Goal: Task Accomplishment & Management: Manage account settings

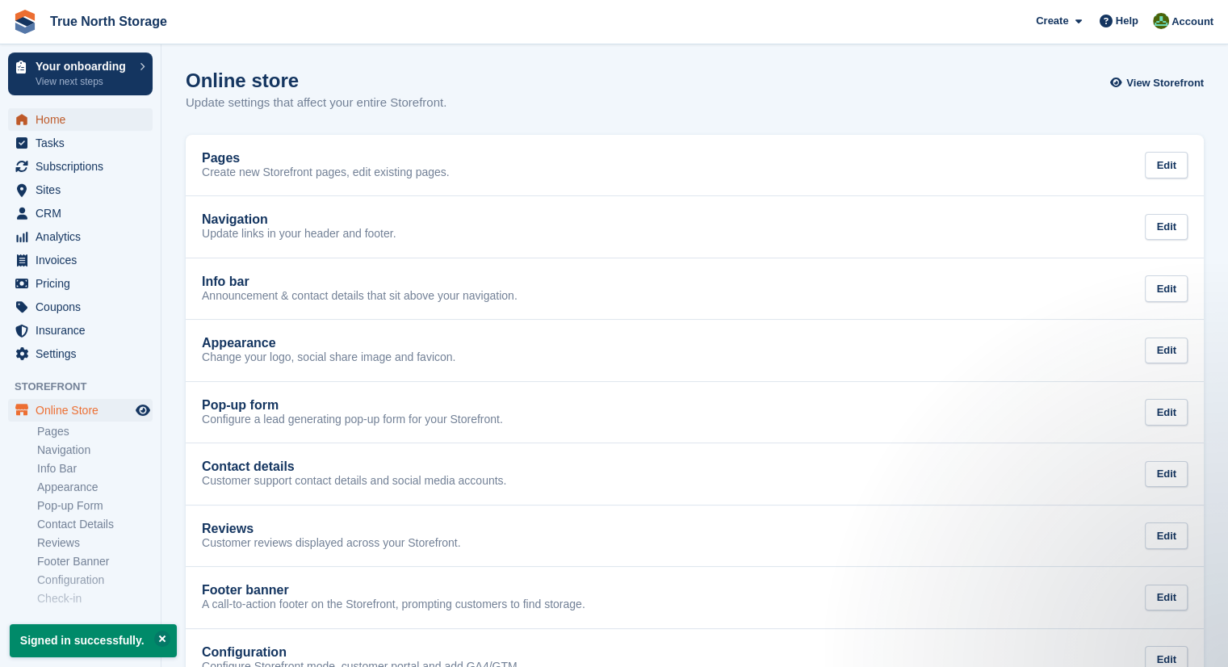
click at [110, 128] on span "Home" at bounding box center [84, 119] width 97 height 23
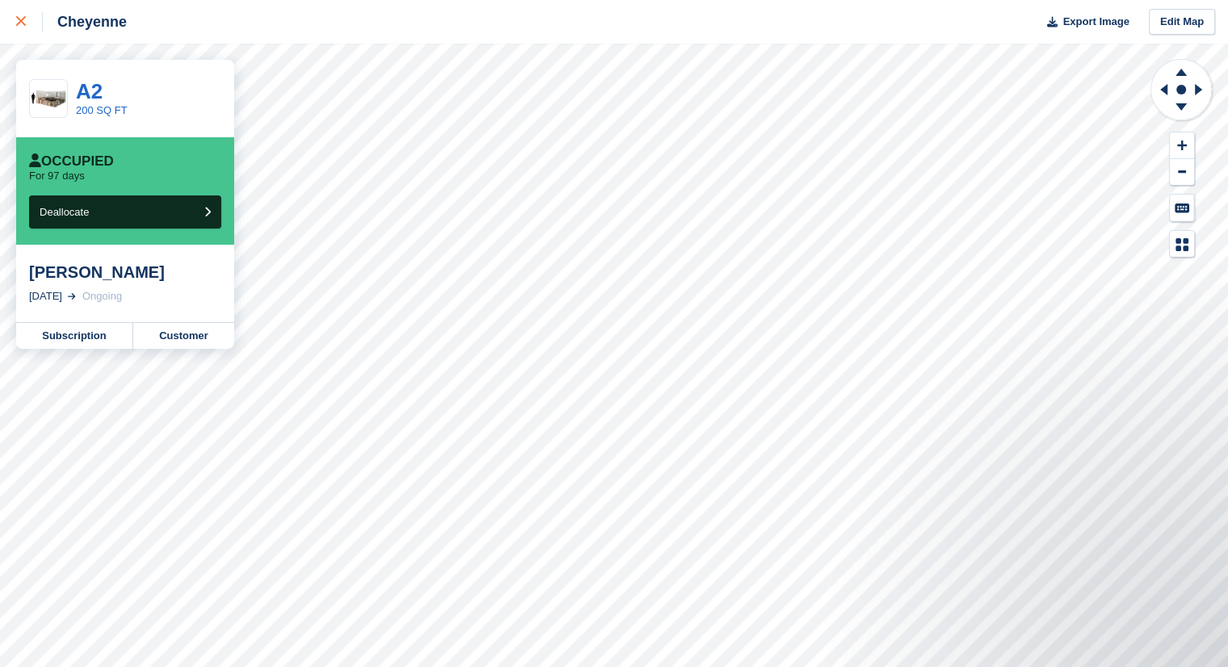
click at [19, 22] on icon at bounding box center [21, 21] width 10 height 10
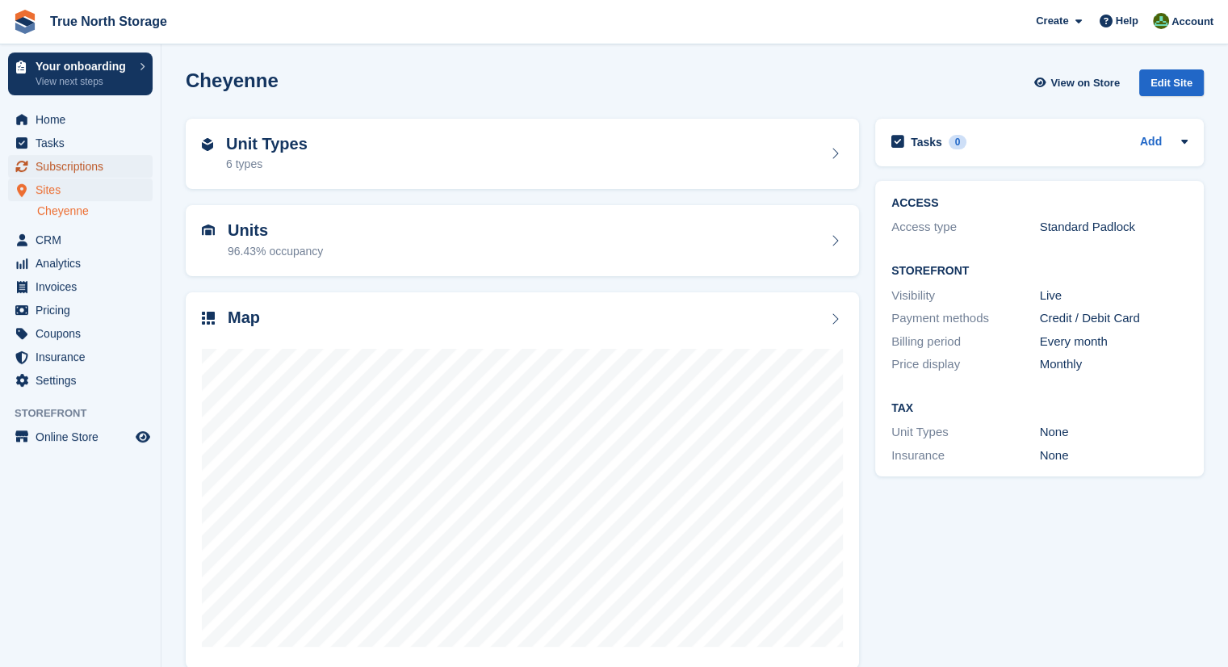
click at [62, 171] on span "Subscriptions" at bounding box center [84, 166] width 97 height 23
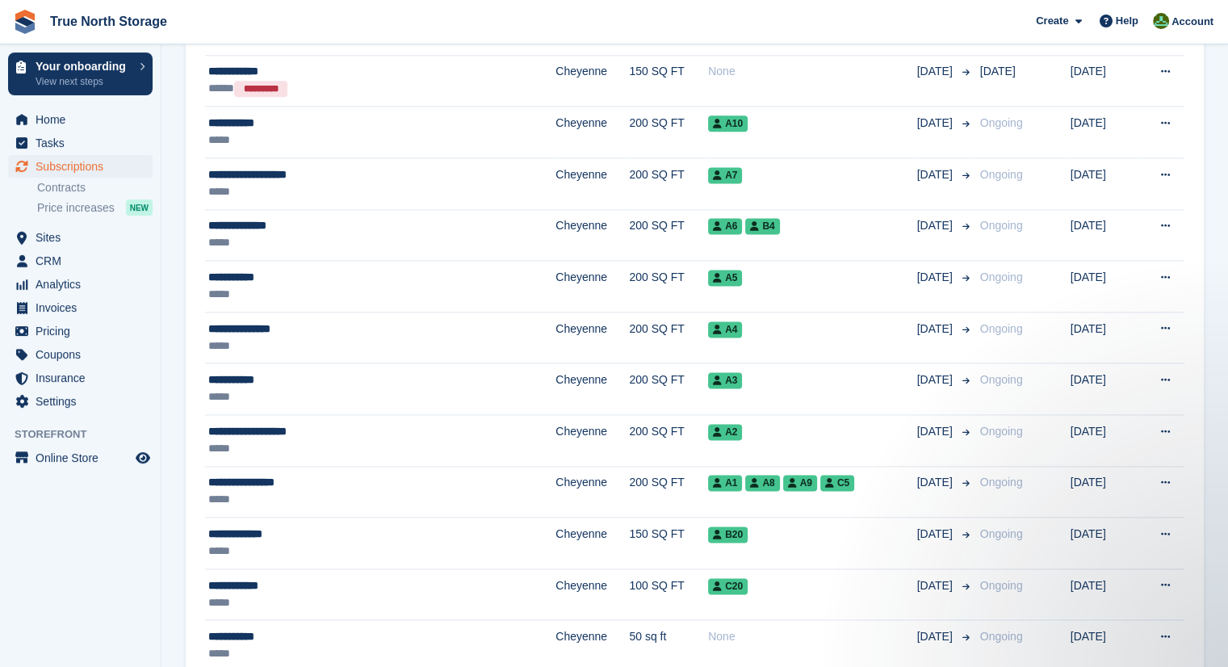
scroll to position [2158, 0]
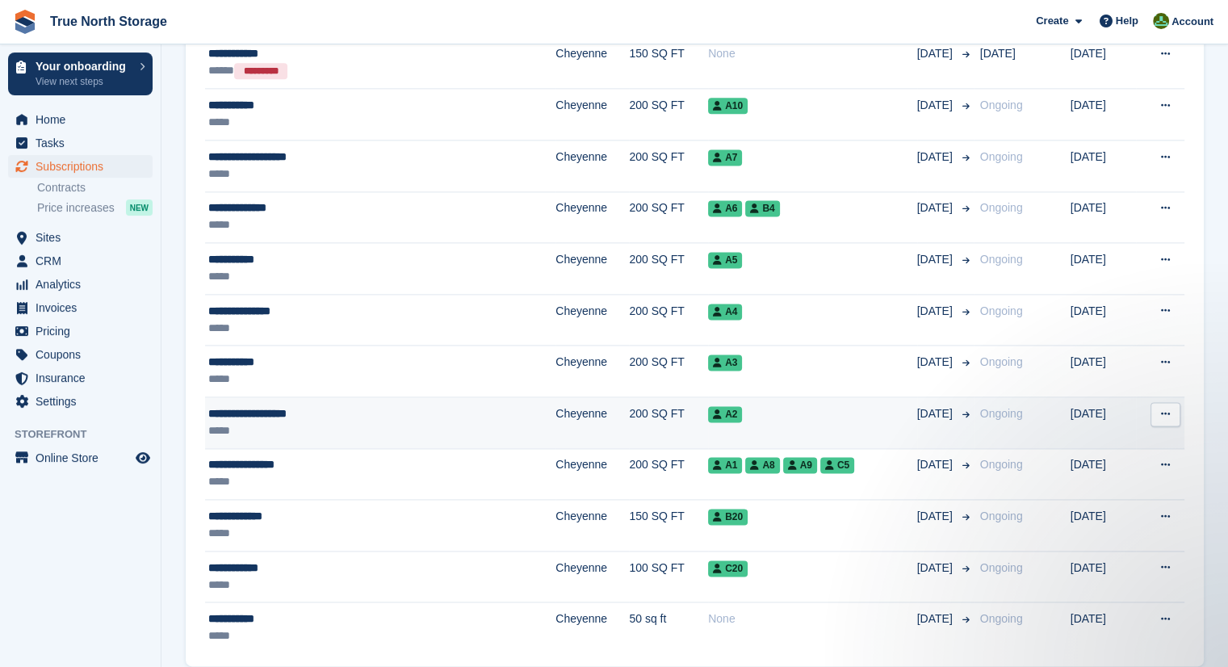
click at [825, 405] on div "A2" at bounding box center [812, 413] width 209 height 17
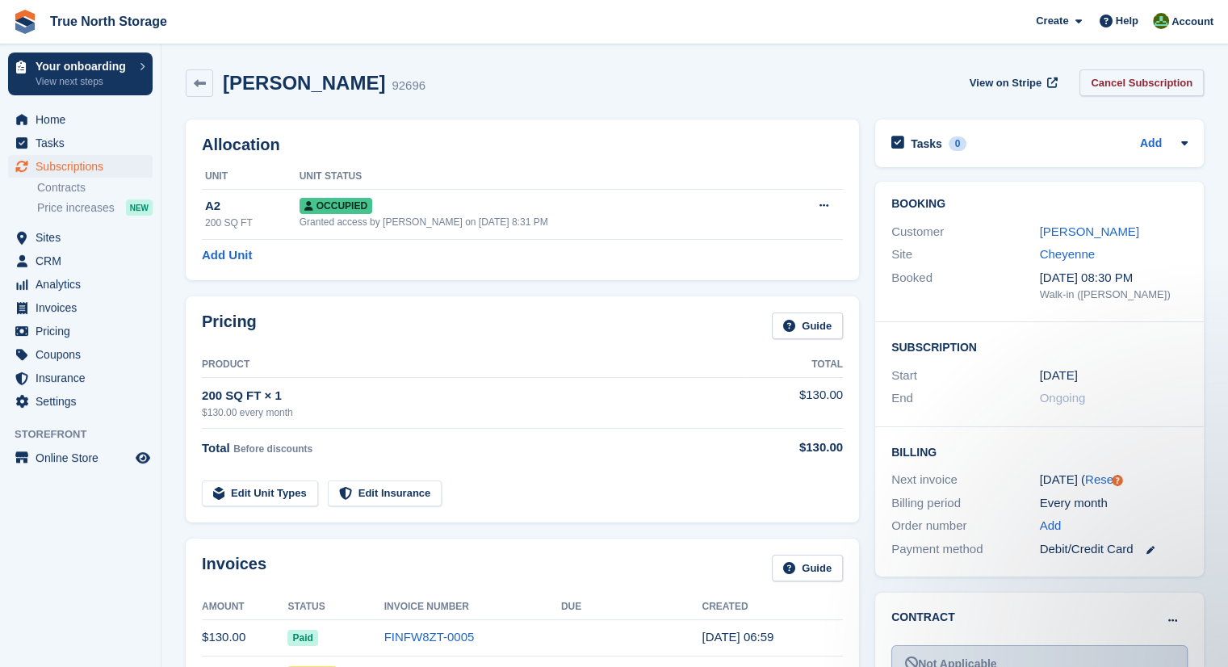
click at [1150, 86] on link "Cancel Subscription" at bounding box center [1142, 82] width 124 height 27
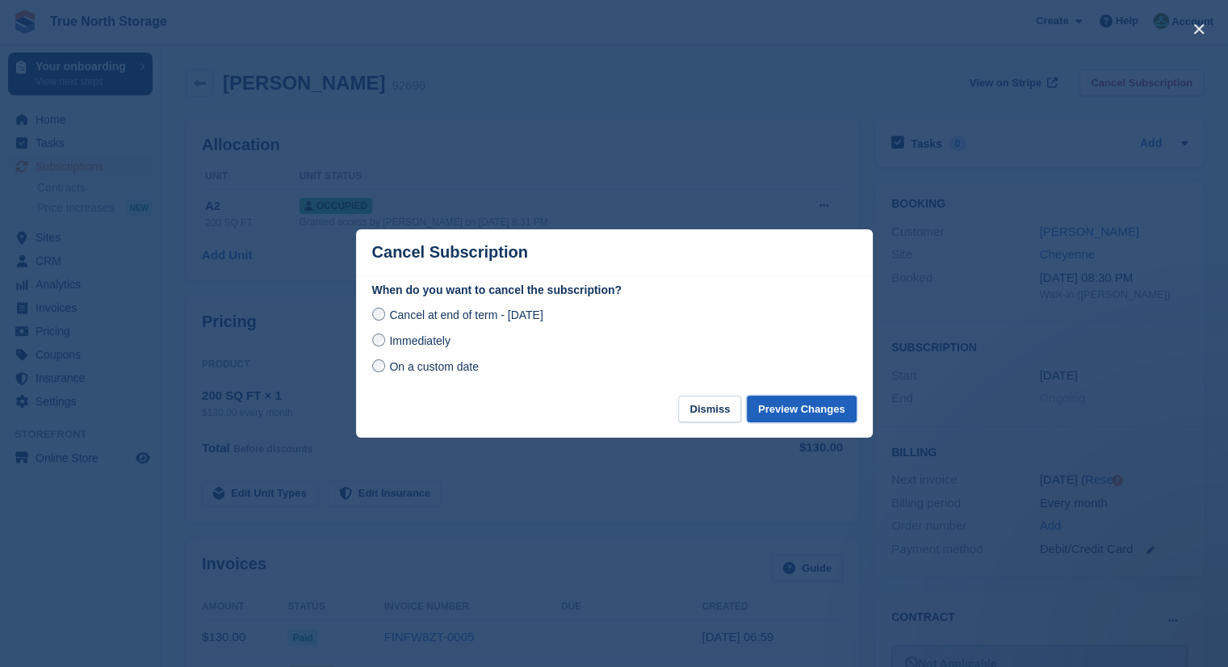
click at [790, 404] on button "Preview Changes" at bounding box center [802, 409] width 110 height 27
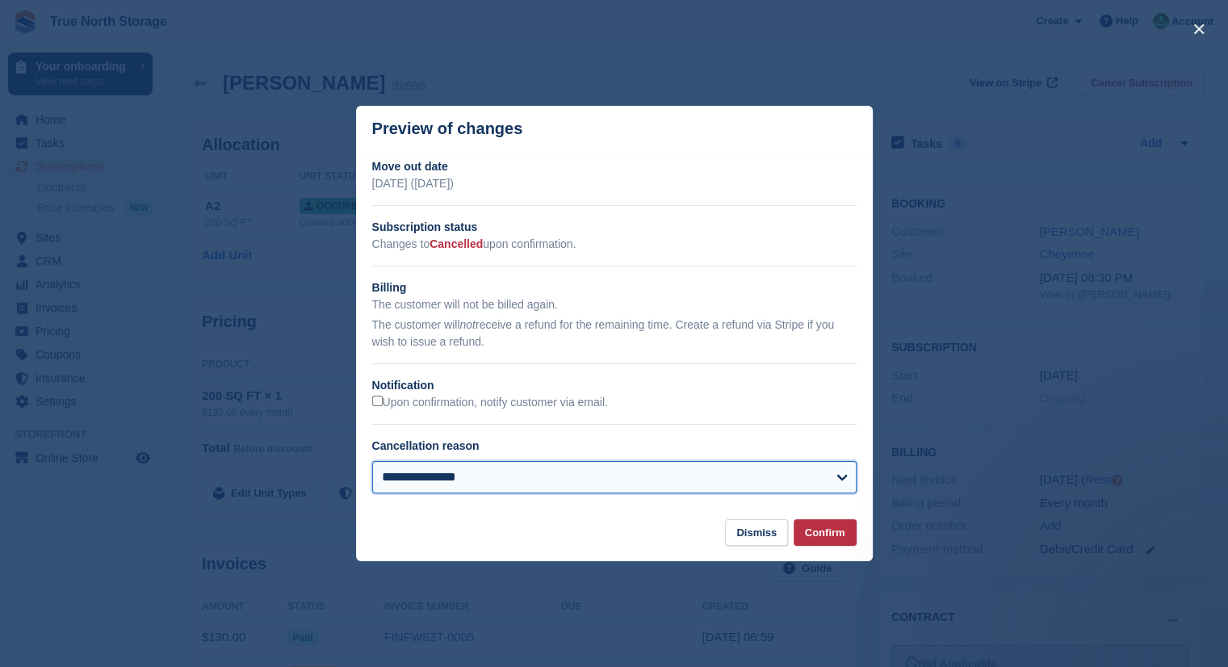
click at [614, 469] on select "**********" at bounding box center [614, 477] width 485 height 32
select select
click at [372, 462] on select "**********" at bounding box center [614, 477] width 485 height 32
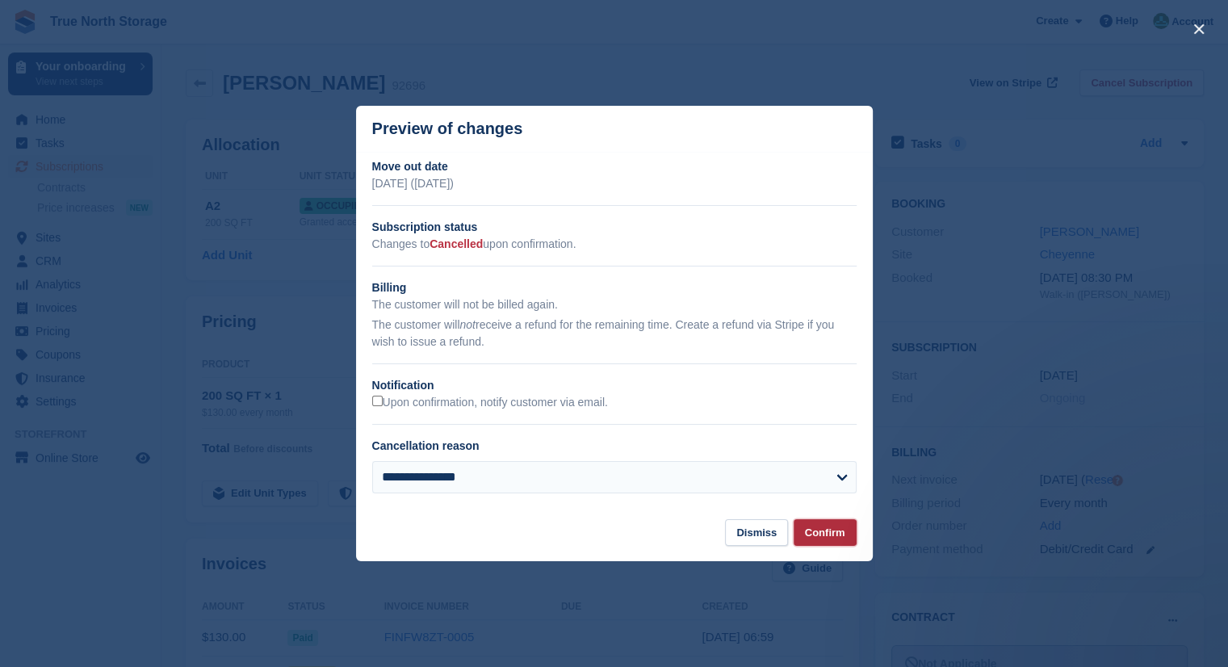
click at [833, 534] on button "Confirm" at bounding box center [825, 532] width 63 height 27
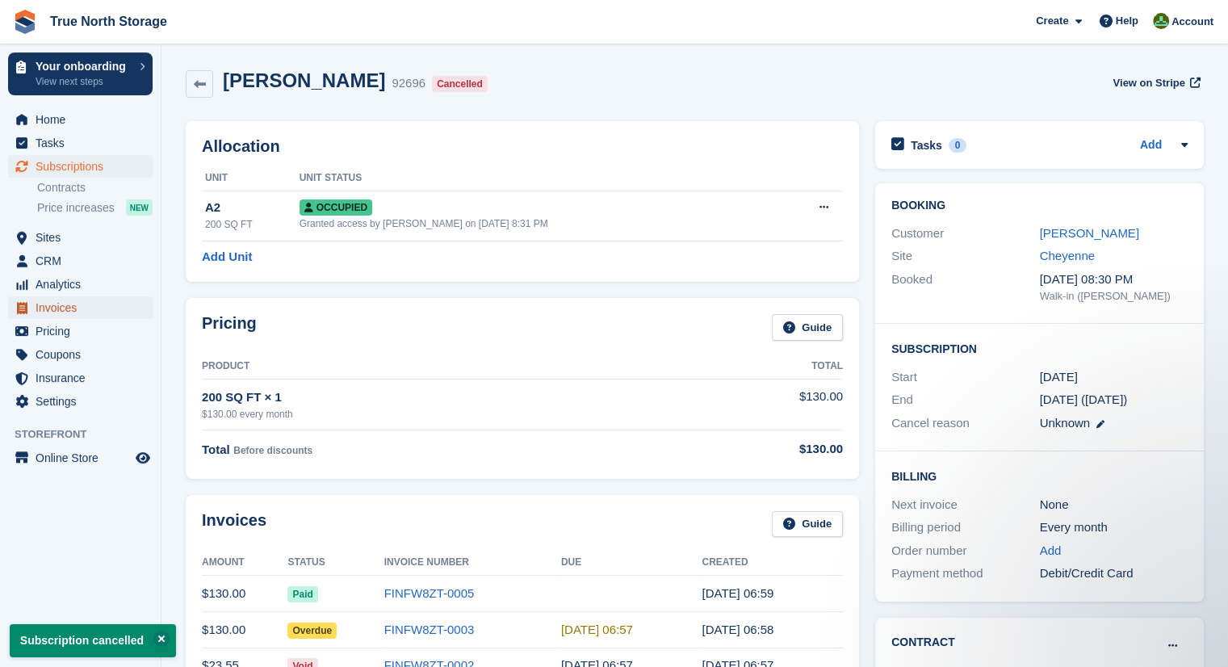
click at [87, 313] on span "Invoices" at bounding box center [84, 307] width 97 height 23
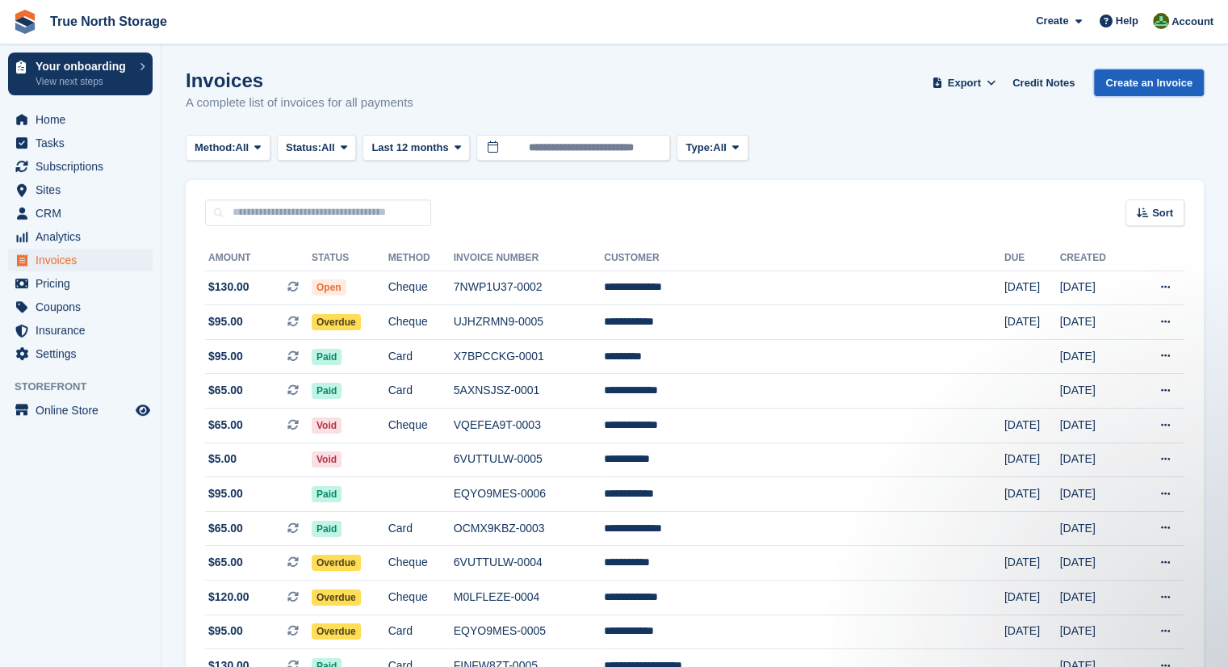
click at [1155, 82] on link "Create an Invoice" at bounding box center [1149, 82] width 110 height 27
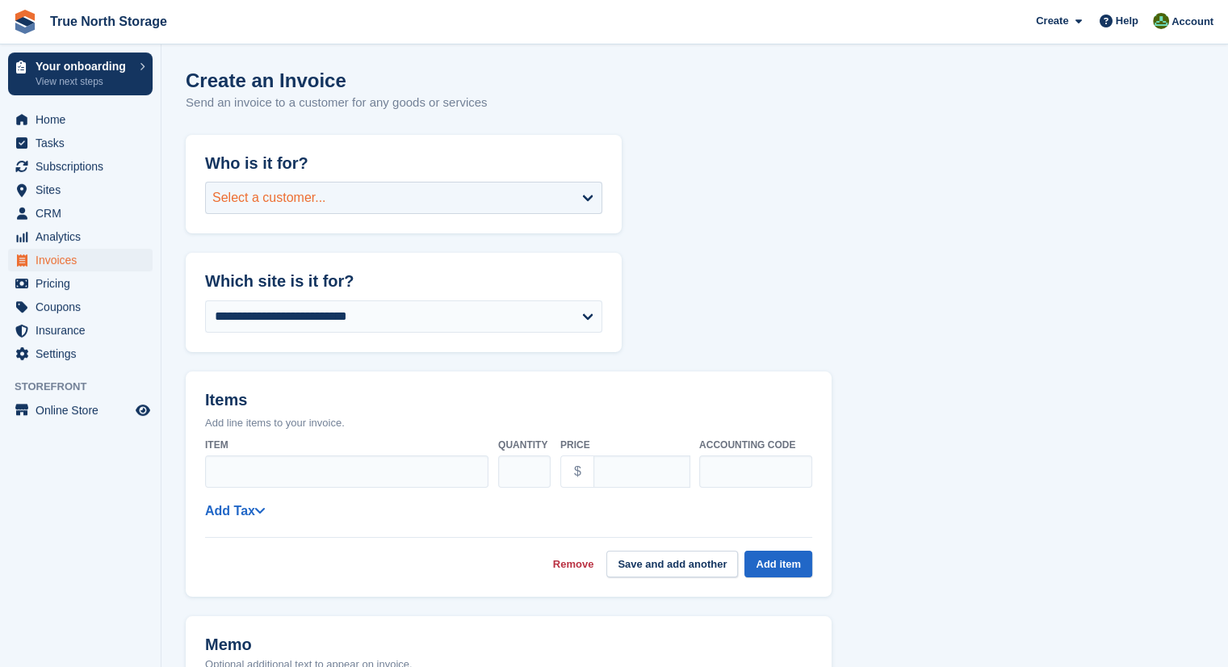
click at [475, 195] on div "Select a customer..." at bounding box center [403, 198] width 397 height 32
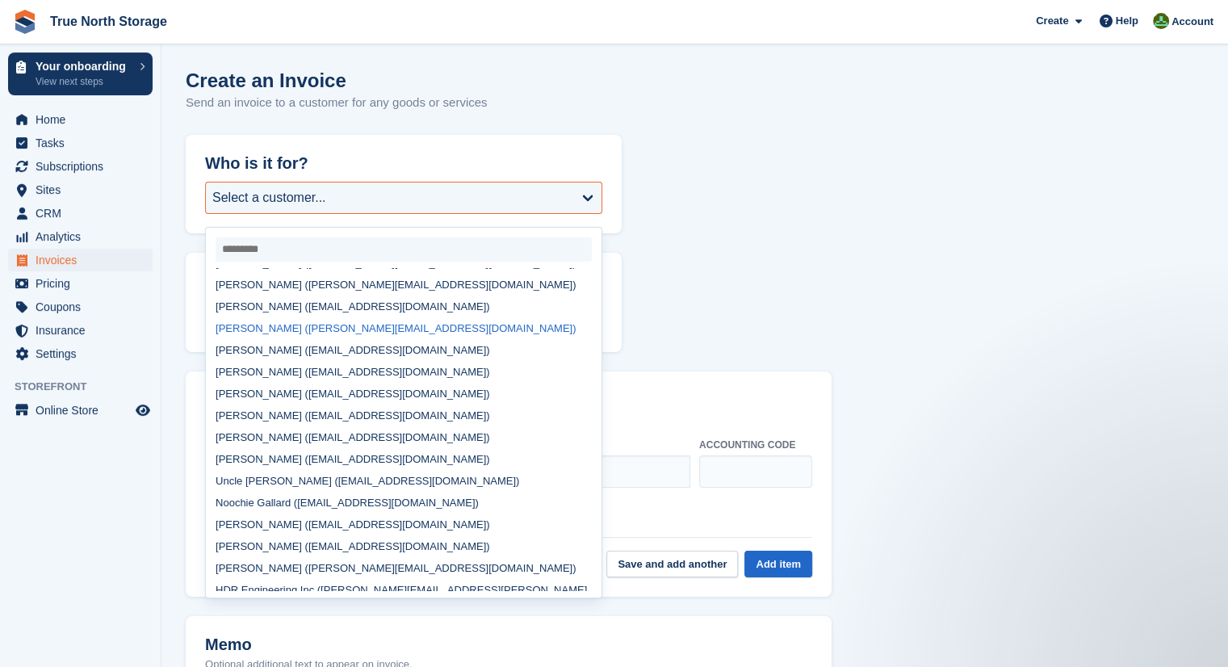
scroll to position [26, 0]
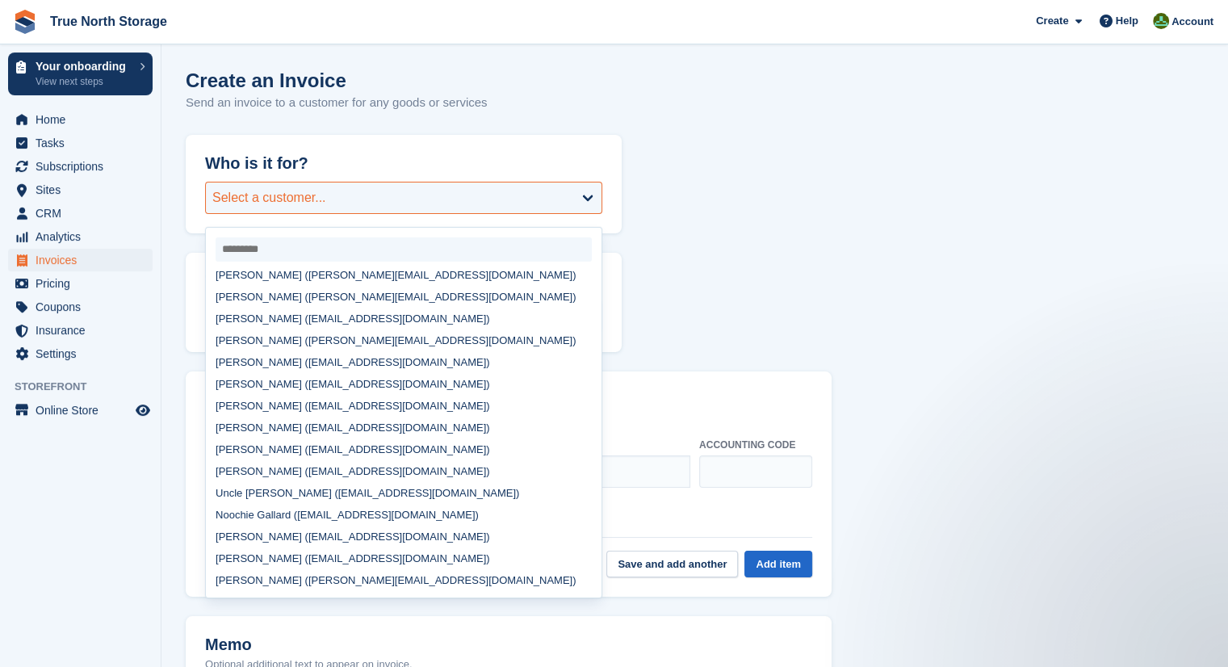
click at [409, 191] on div "Select a customer..." at bounding box center [403, 198] width 397 height 32
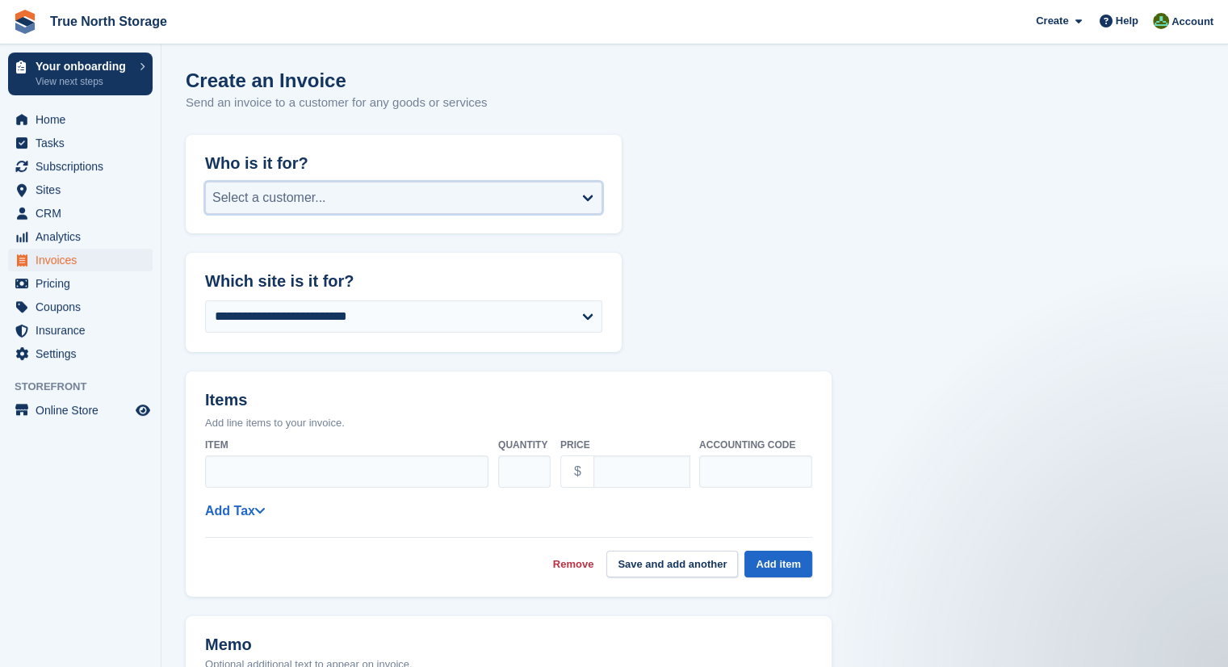
click at [409, 191] on div "Select a customer..." at bounding box center [403, 198] width 397 height 32
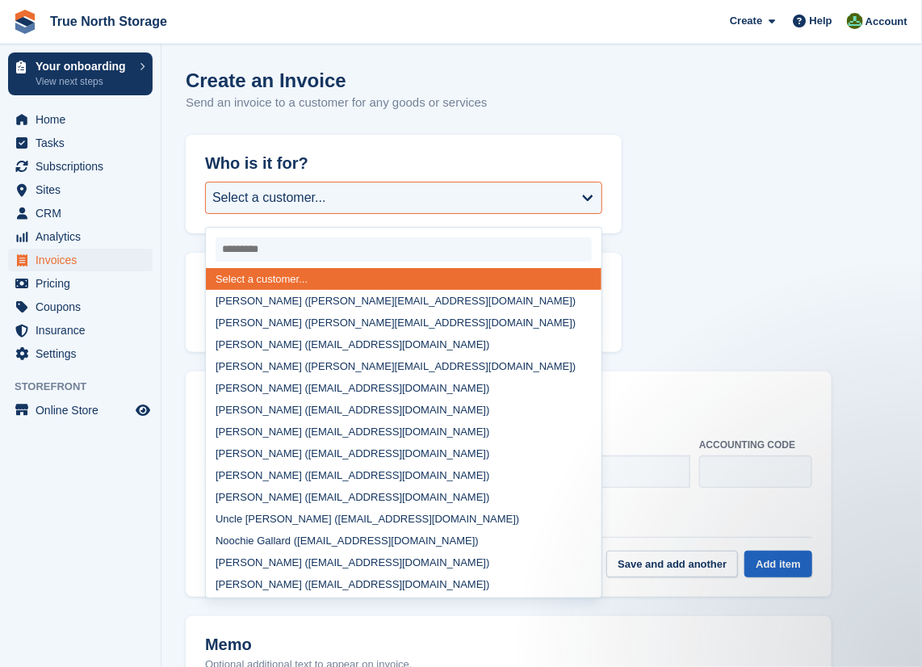
click at [336, 254] on input "select-one" at bounding box center [404, 249] width 376 height 24
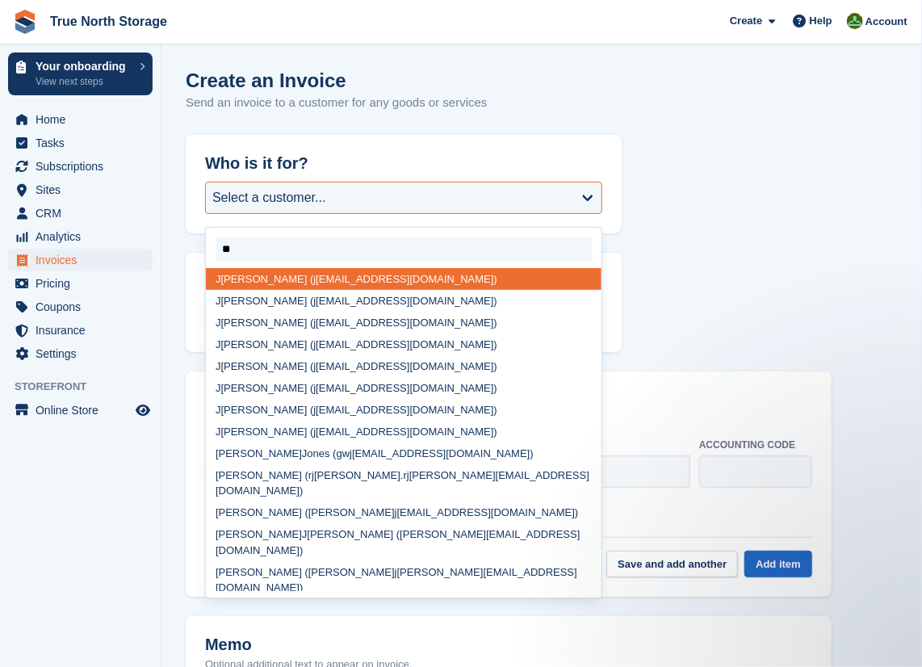
type input "***"
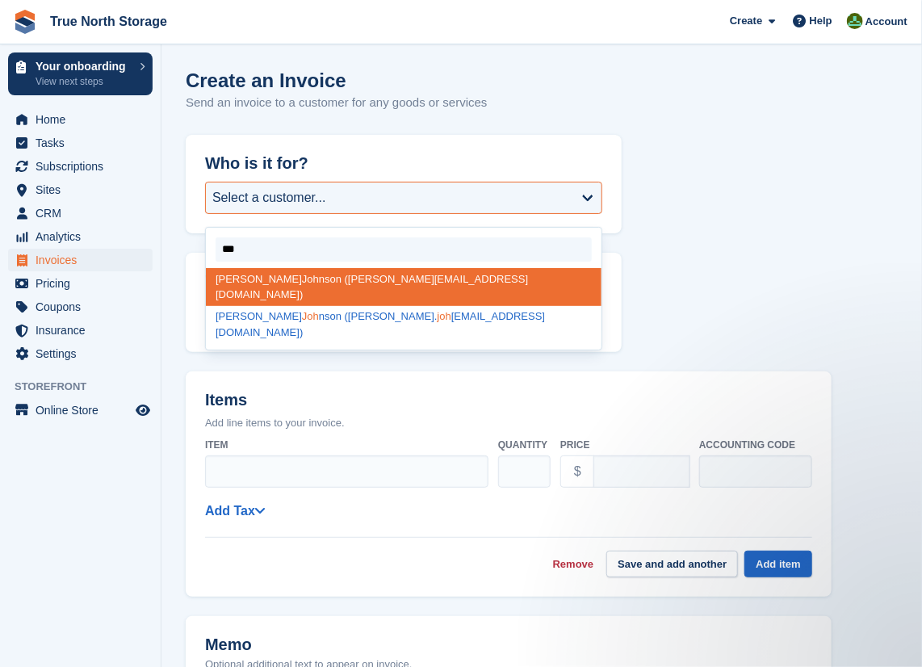
click at [336, 306] on div "Christopher Joh nson (christopher. joh nson8819@gmail.com)" at bounding box center [404, 325] width 396 height 38
select select "******"
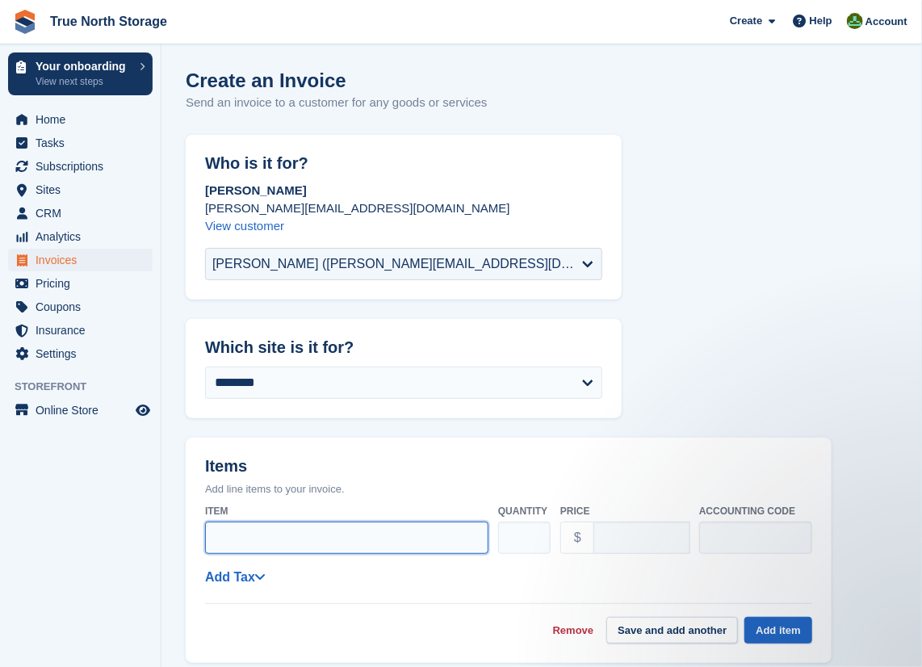
click at [435, 545] on input "Item" at bounding box center [346, 538] width 283 height 32
type input "******"
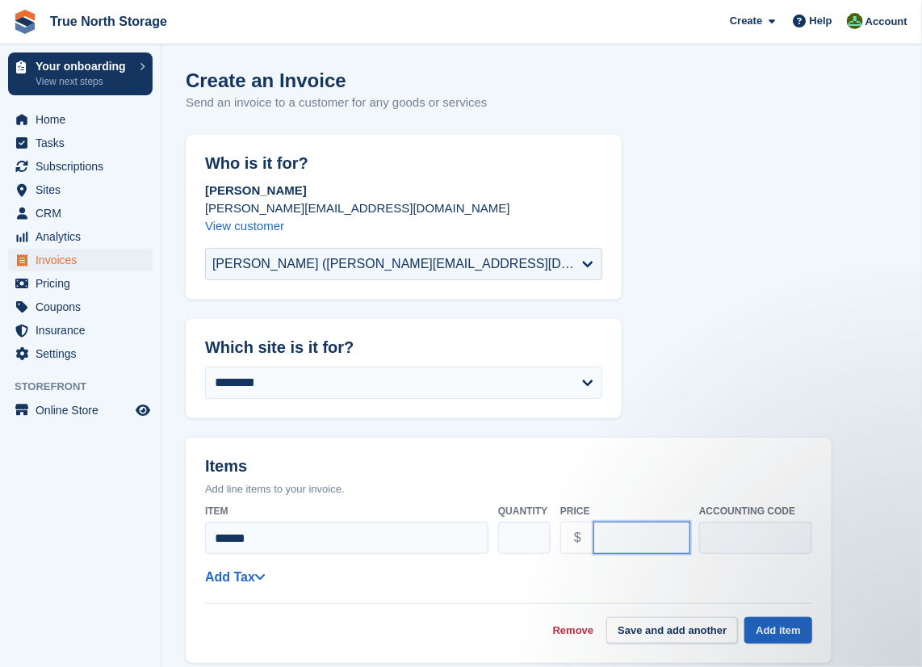
click at [636, 534] on input "****" at bounding box center [642, 538] width 97 height 32
type input "*"
type input "******"
click at [770, 632] on button "Add item" at bounding box center [779, 630] width 68 height 27
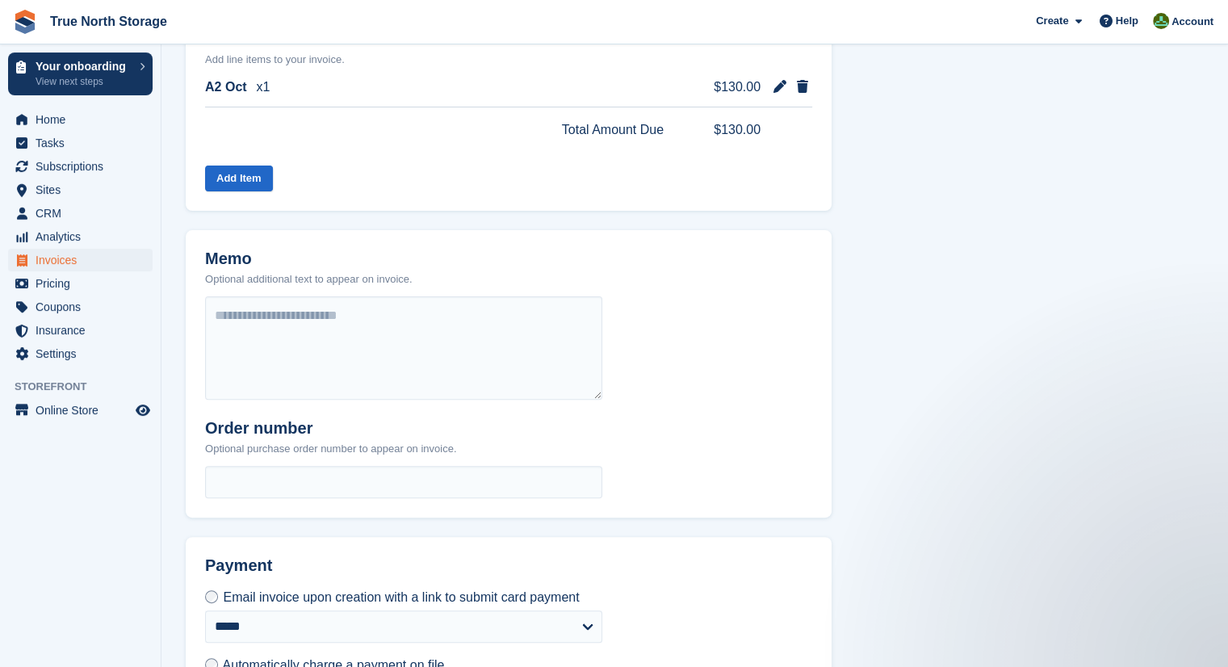
scroll to position [486, 0]
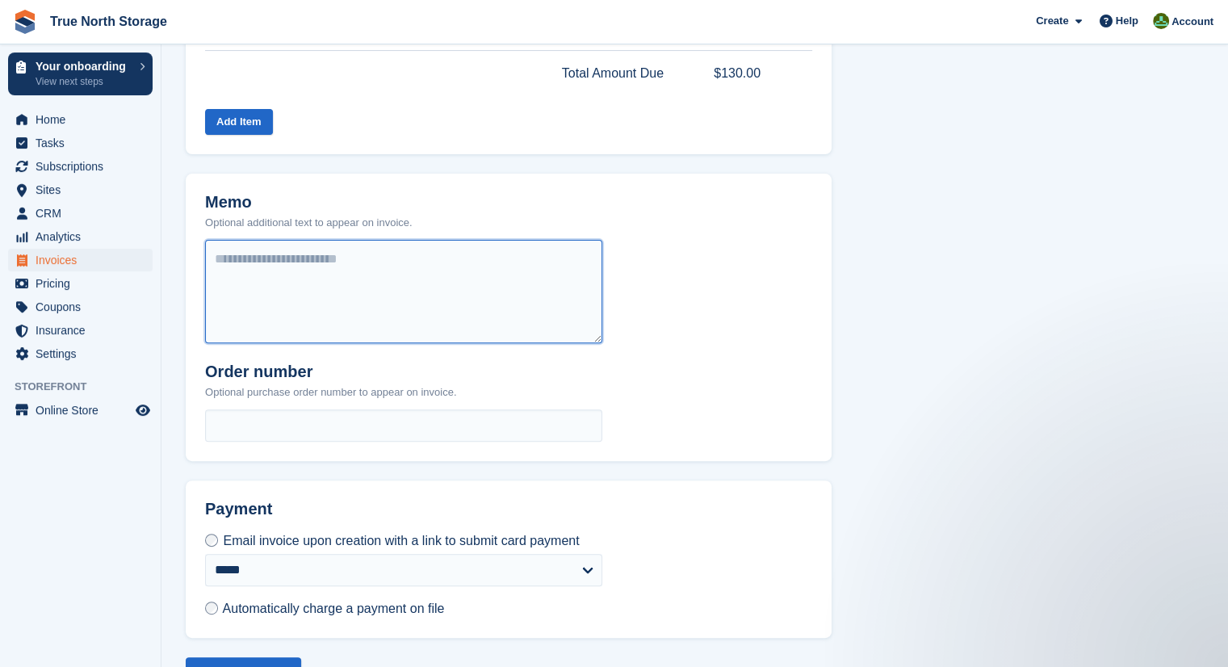
click at [246, 257] on textarea at bounding box center [403, 291] width 397 height 103
type textarea "**********"
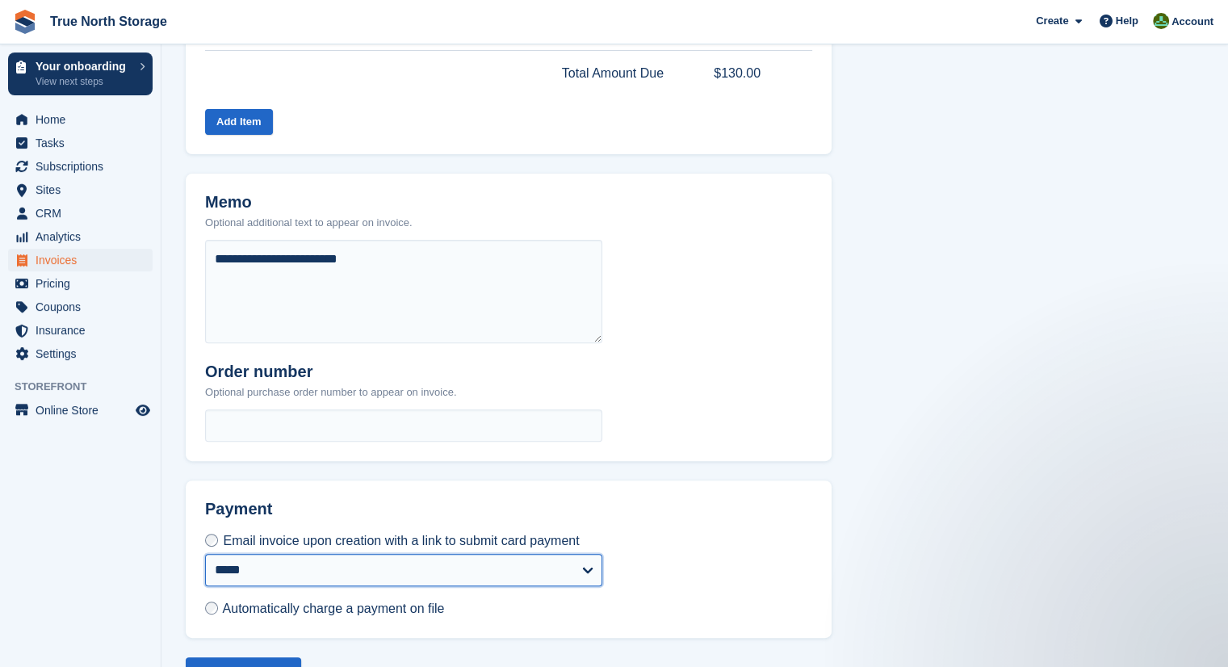
click at [591, 565] on select "**********" at bounding box center [403, 570] width 397 height 32
click at [205, 554] on select "**********" at bounding box center [403, 570] width 397 height 32
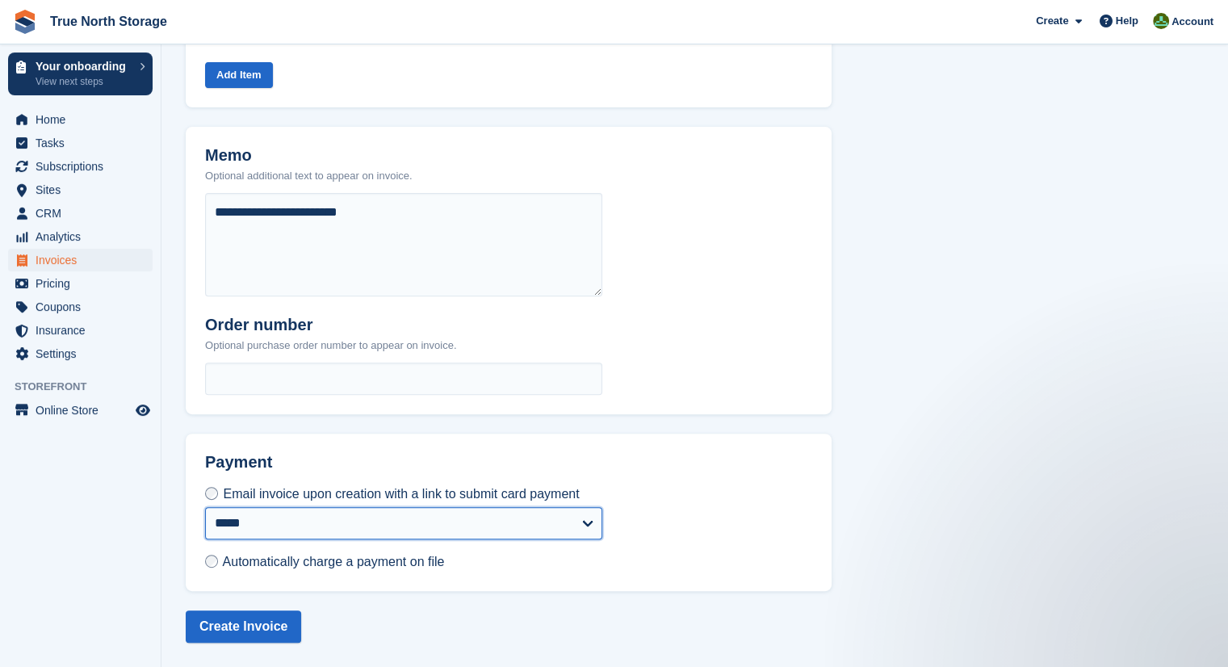
click at [586, 519] on select "**********" at bounding box center [403, 523] width 397 height 32
select select "*"
click at [205, 507] on select "**********" at bounding box center [403, 523] width 397 height 32
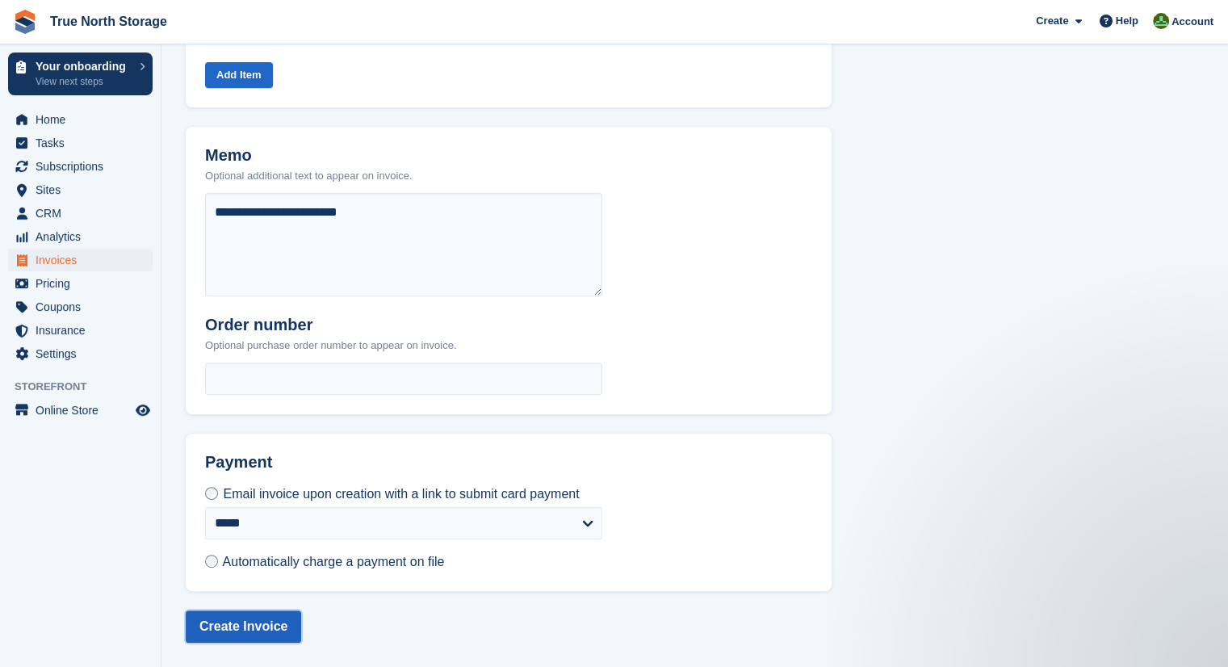
click at [267, 628] on button "Create Invoice" at bounding box center [243, 627] width 115 height 32
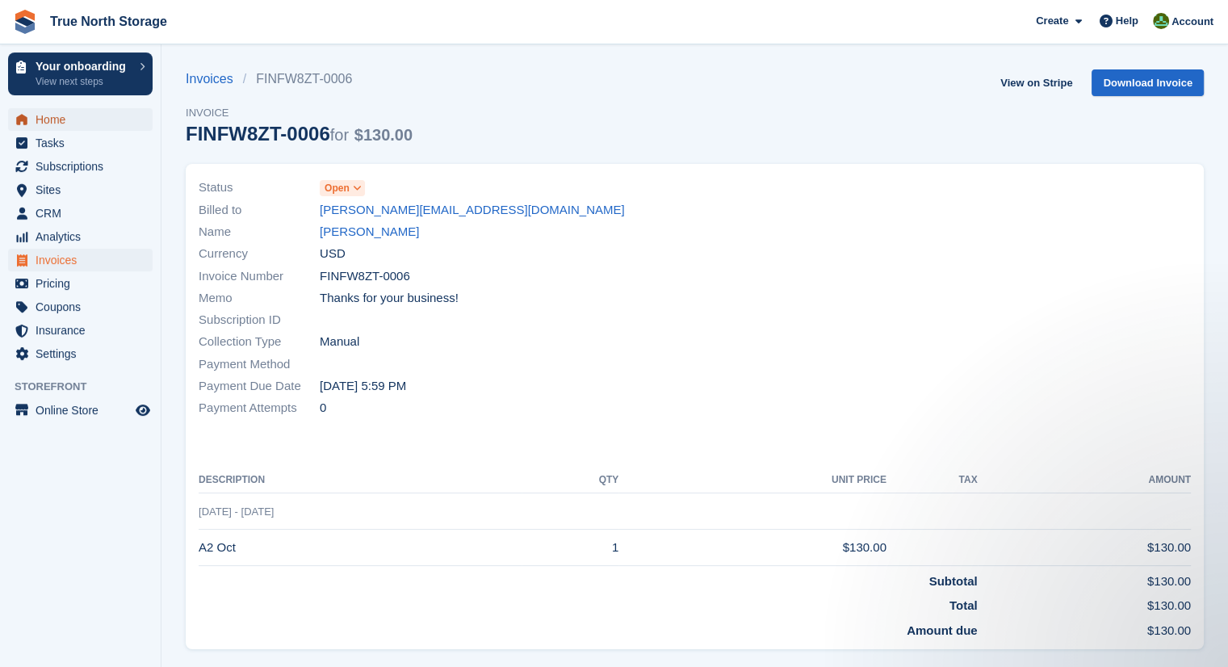
click at [90, 119] on span "Home" at bounding box center [84, 119] width 97 height 23
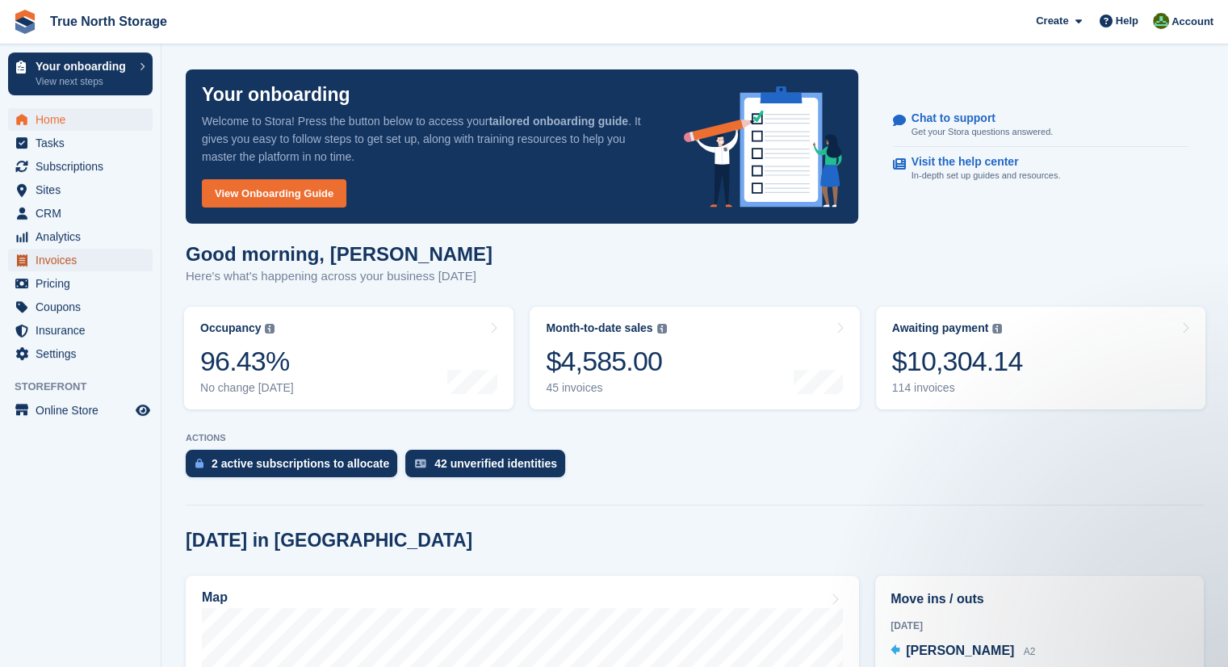
click at [77, 264] on span "Invoices" at bounding box center [84, 260] width 97 height 23
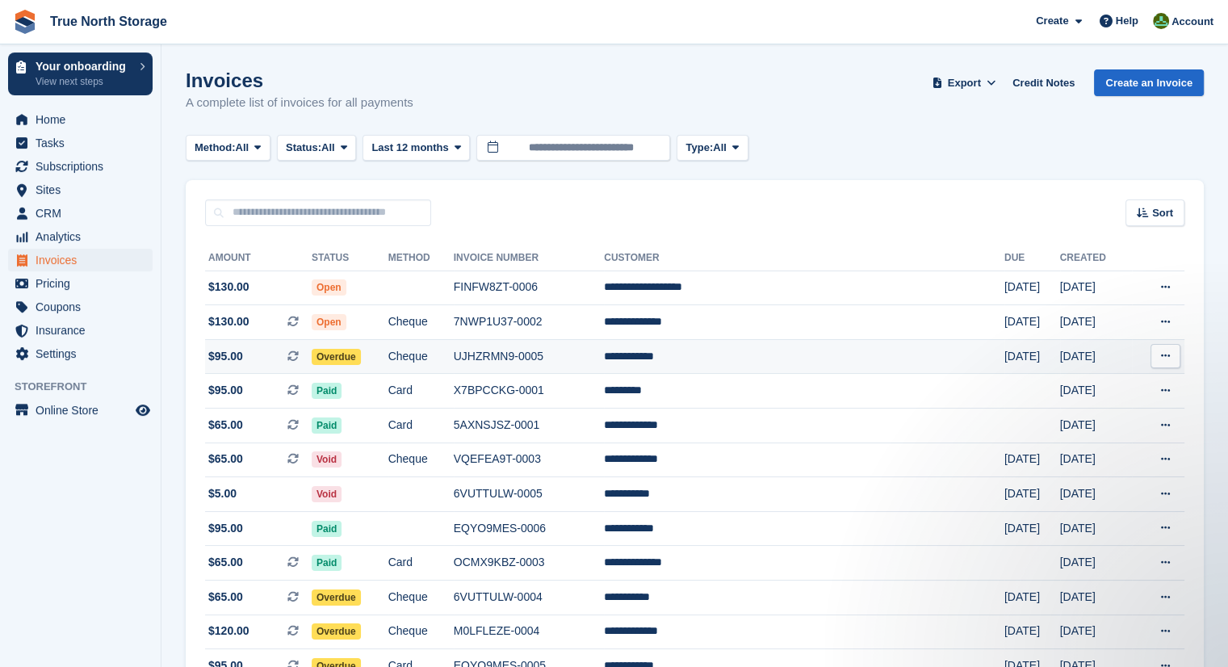
click at [361, 357] on span "Overdue" at bounding box center [336, 357] width 49 height 16
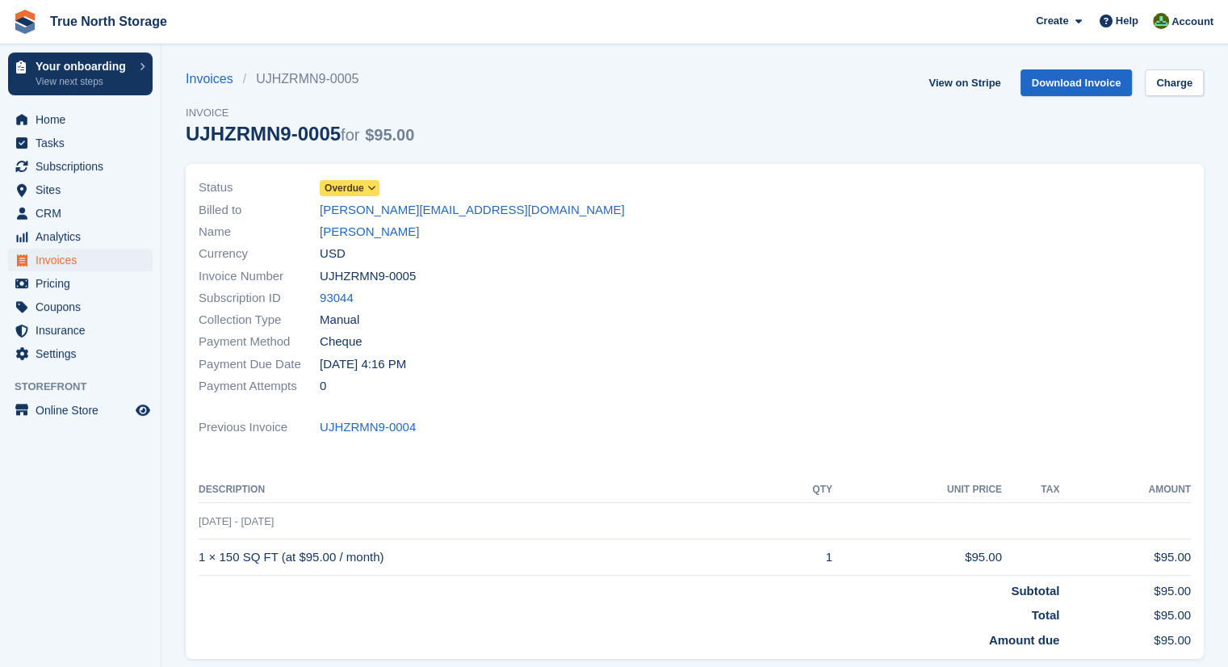
click at [370, 188] on icon at bounding box center [371, 188] width 9 height 10
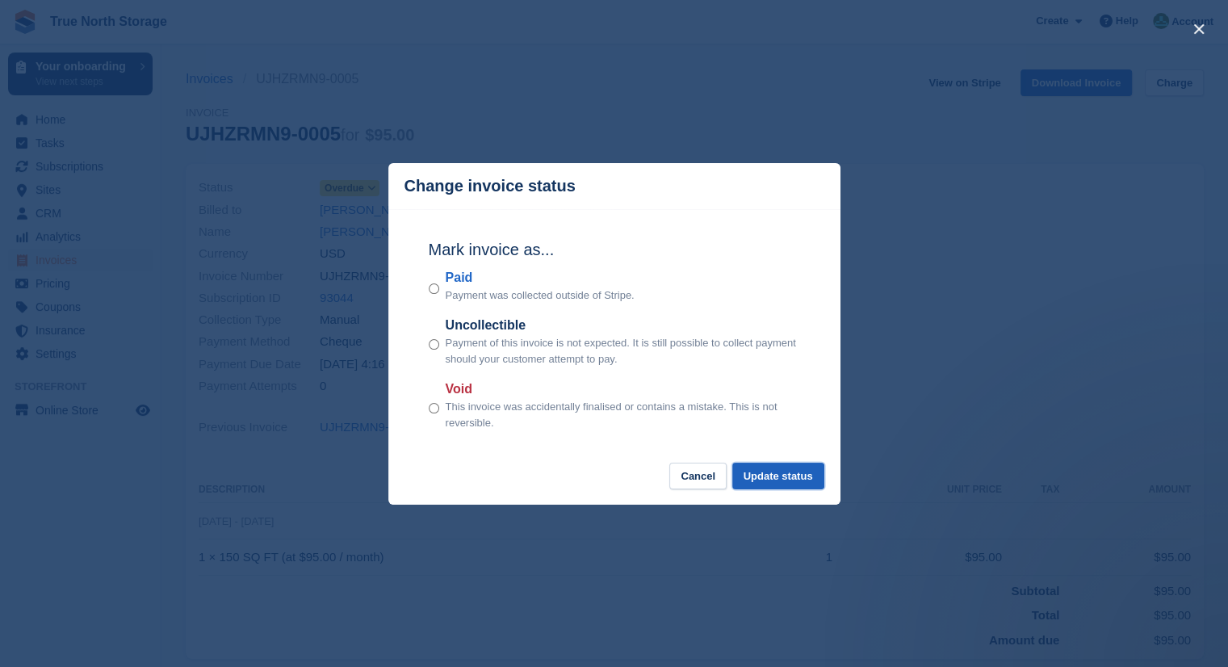
click at [763, 478] on button "Update status" at bounding box center [779, 476] width 92 height 27
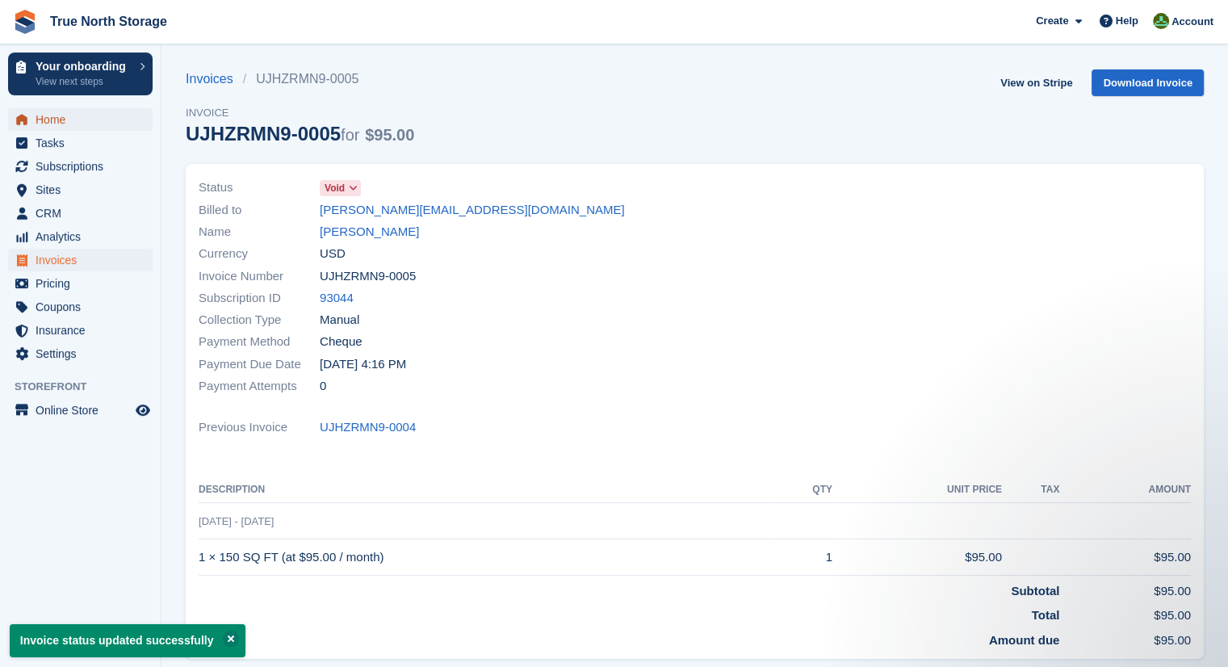
click at [50, 118] on span "Home" at bounding box center [84, 119] width 97 height 23
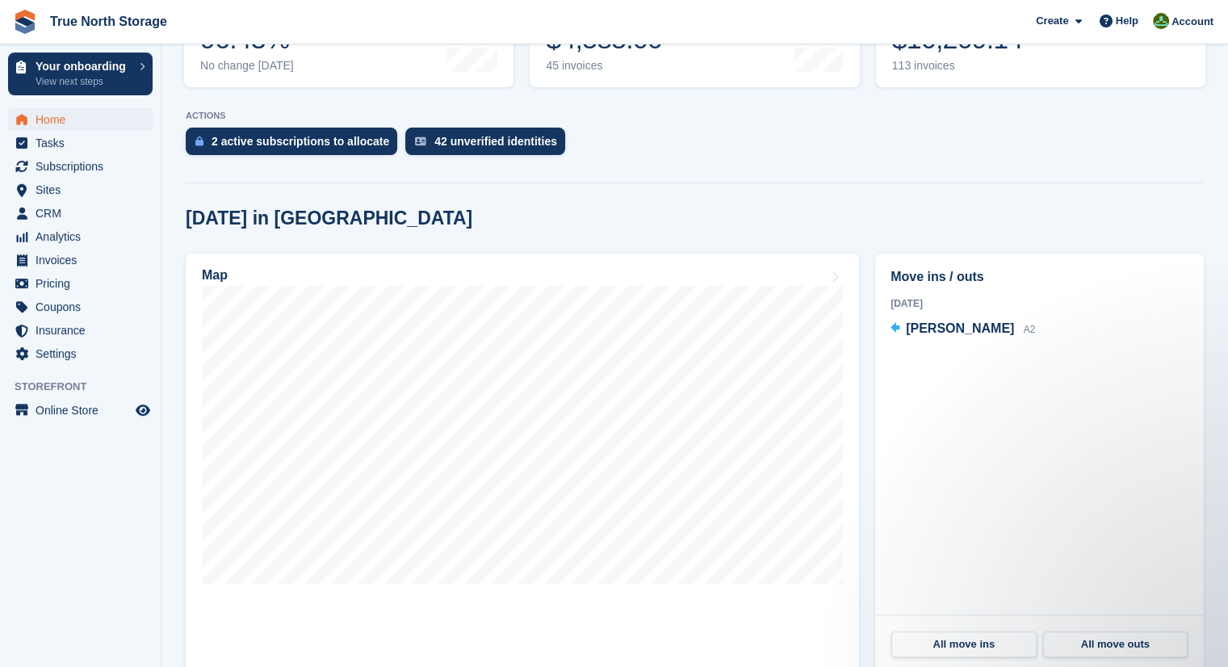
scroll to position [319, 0]
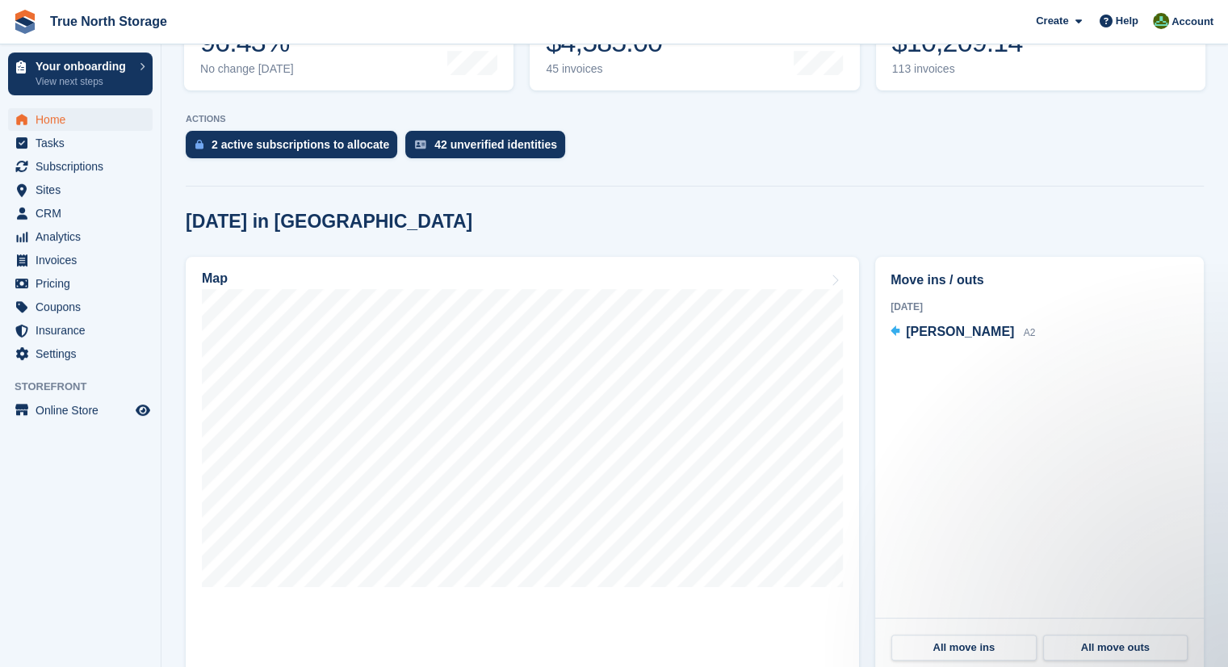
click at [560, 405] on section "Your onboarding Welcome to Stora! Press the button below to access your tailore…" at bounding box center [695, 398] width 1067 height 1435
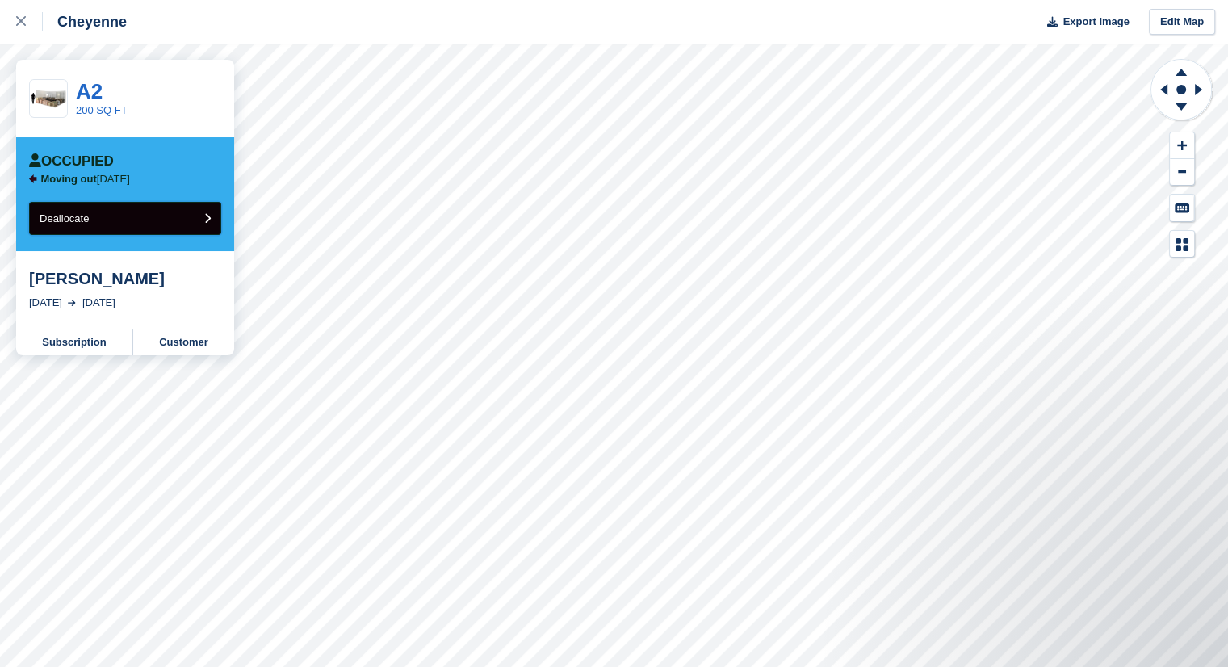
click at [124, 211] on button "Deallocate" at bounding box center [125, 218] width 192 height 33
click at [206, 217] on icon "submit" at bounding box center [207, 218] width 6 height 10
click at [204, 346] on link "Customer" at bounding box center [183, 343] width 101 height 26
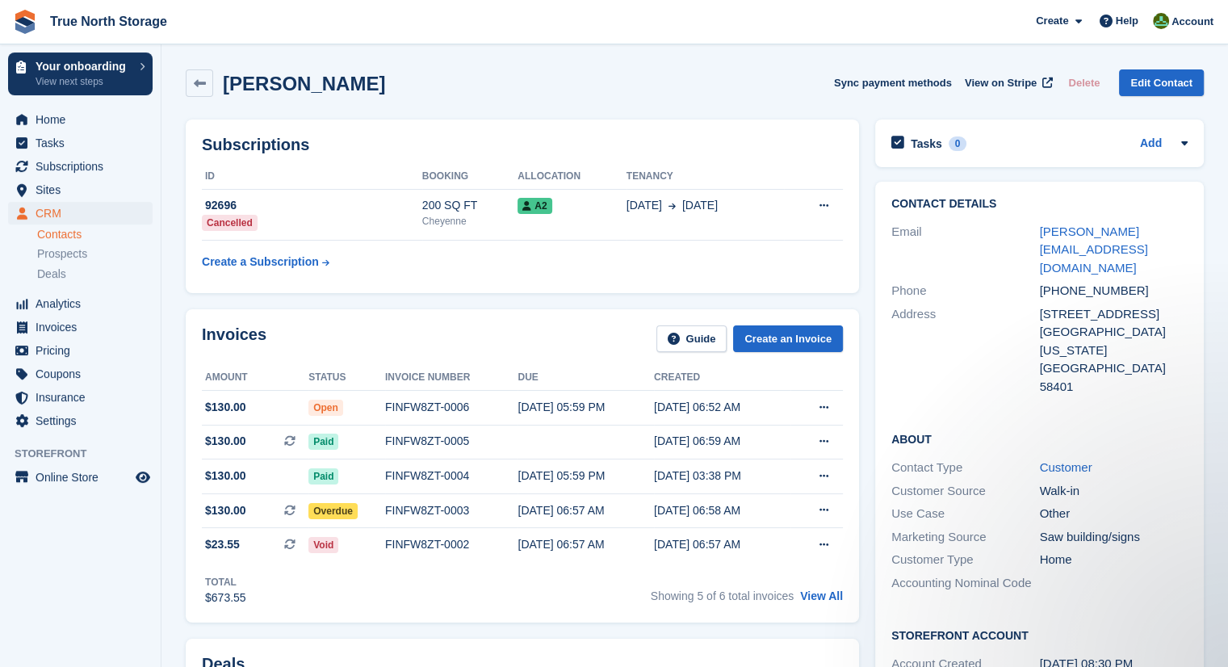
click at [465, 321] on div "Invoices Guide Create an Invoice Amount Status Invoice number Due Created $130.…" at bounding box center [523, 465] width 674 height 313
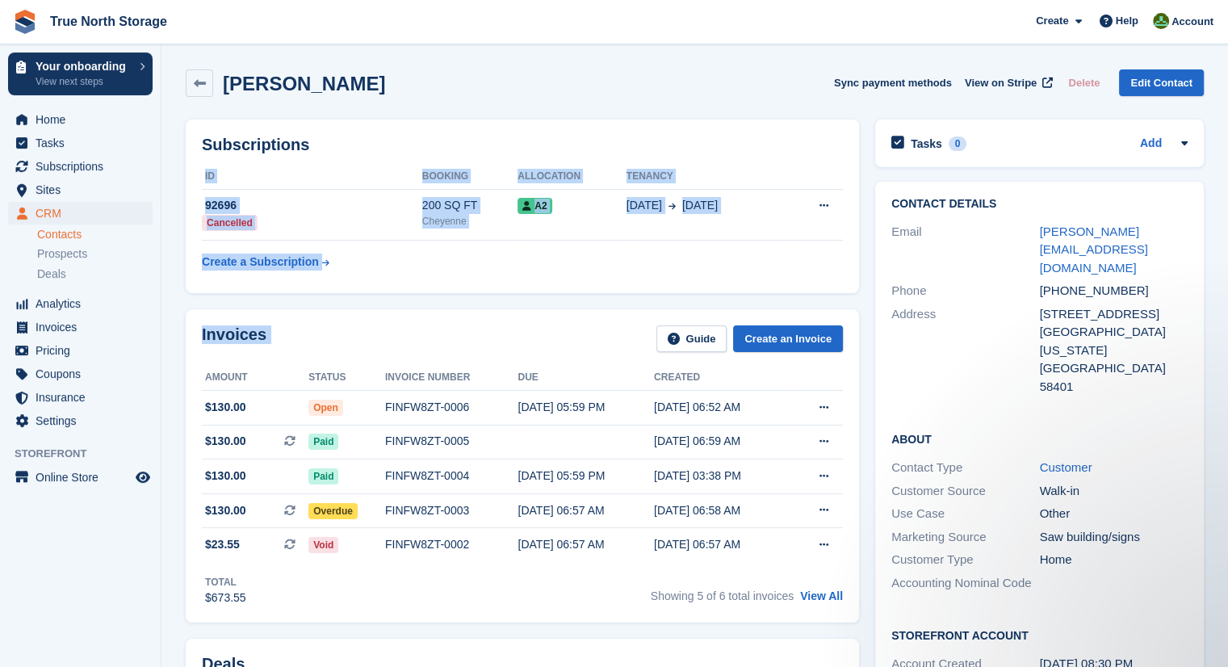
drag, startPoint x: 460, startPoint y: 323, endPoint x: 369, endPoint y: 288, distance: 97.6
click at [369, 288] on div "Subscriptions ID Booking Allocation Tenancy 92696 Cancelled 200 SQ FT Cheyenne …" at bounding box center [523, 207] width 674 height 174
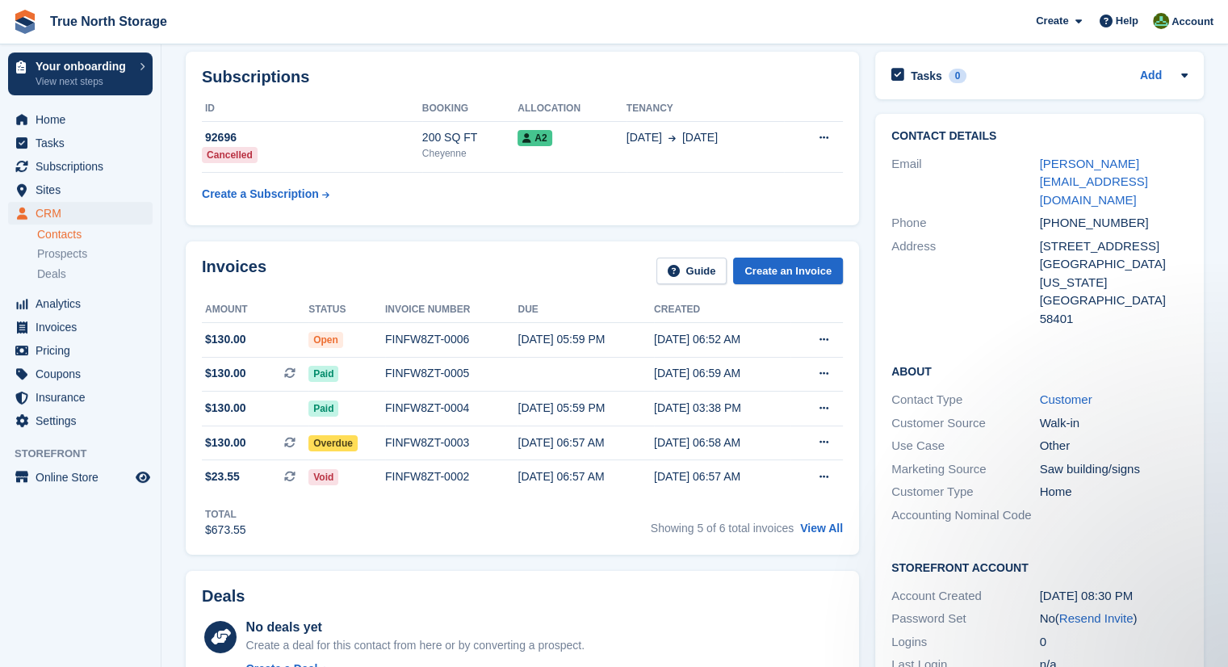
scroll to position [65, 0]
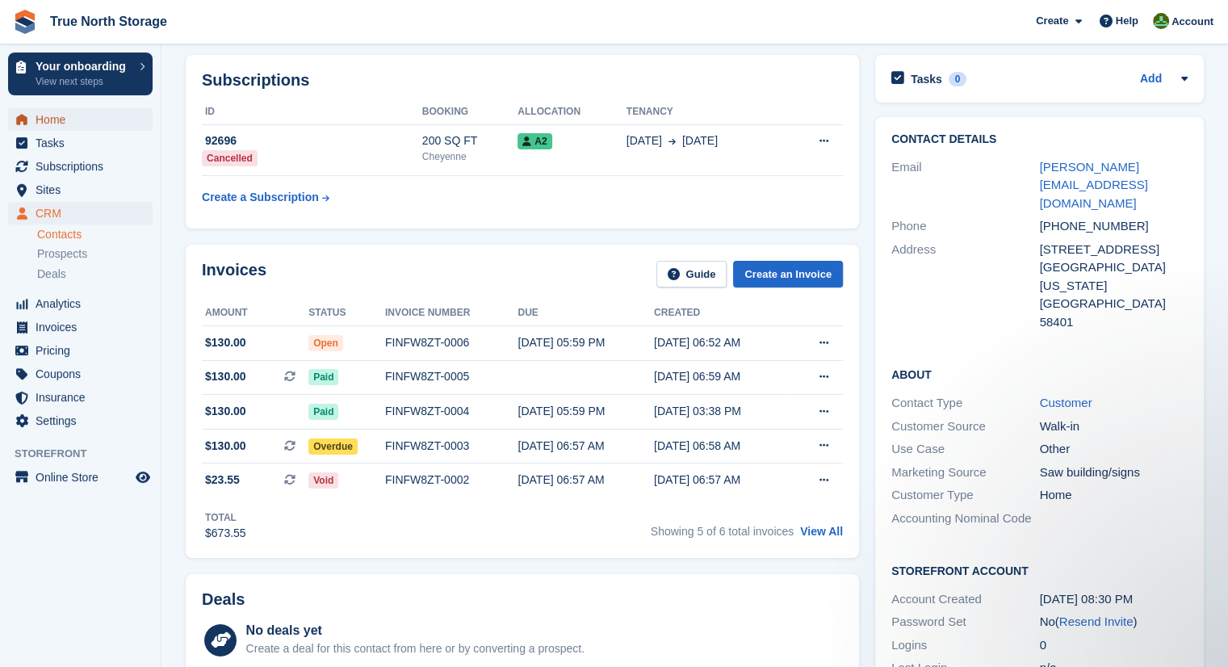
click at [99, 120] on span "Home" at bounding box center [84, 119] width 97 height 23
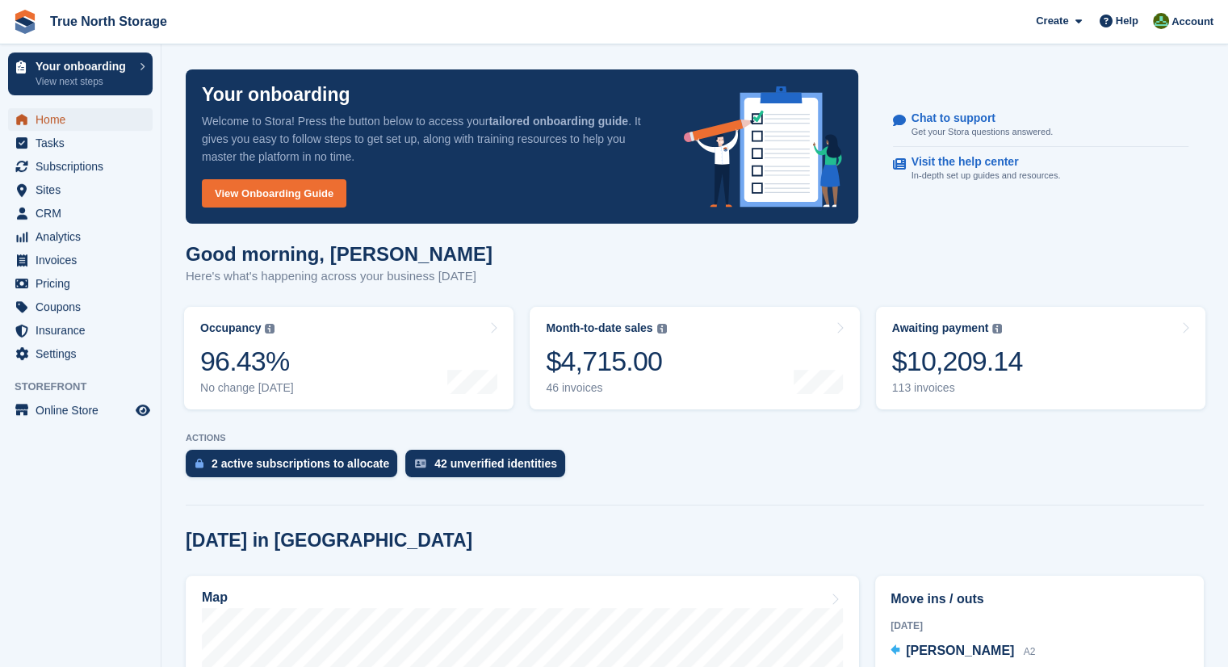
click at [99, 120] on span "Home" at bounding box center [84, 119] width 97 height 23
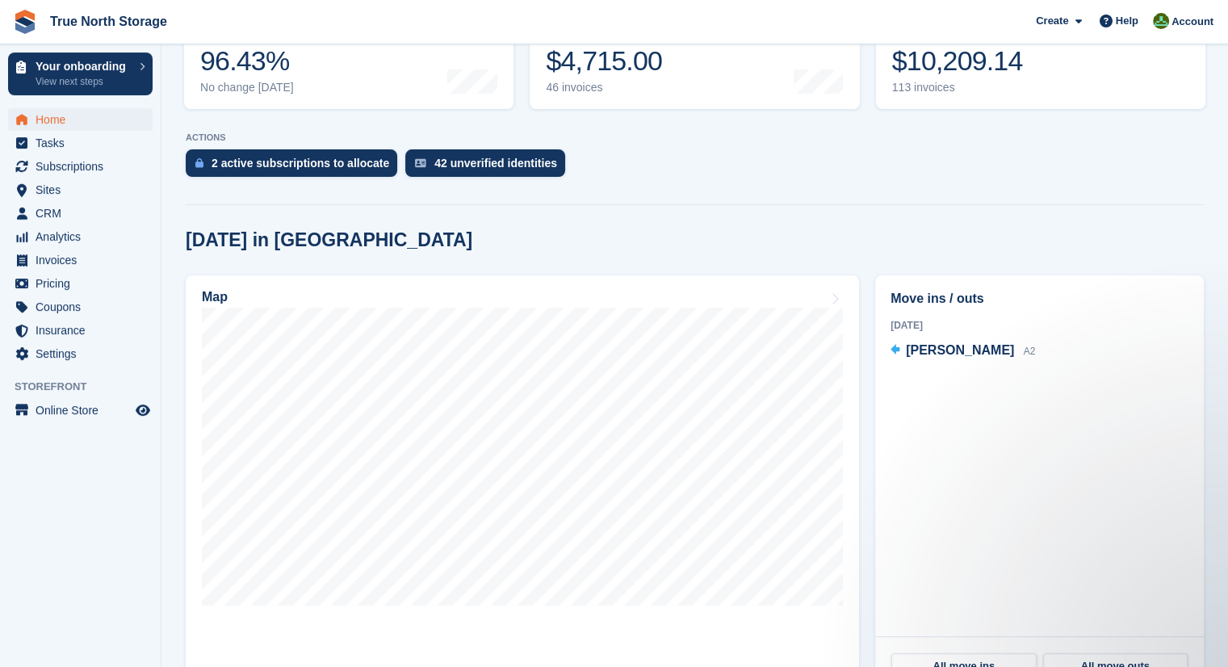
scroll to position [293, 0]
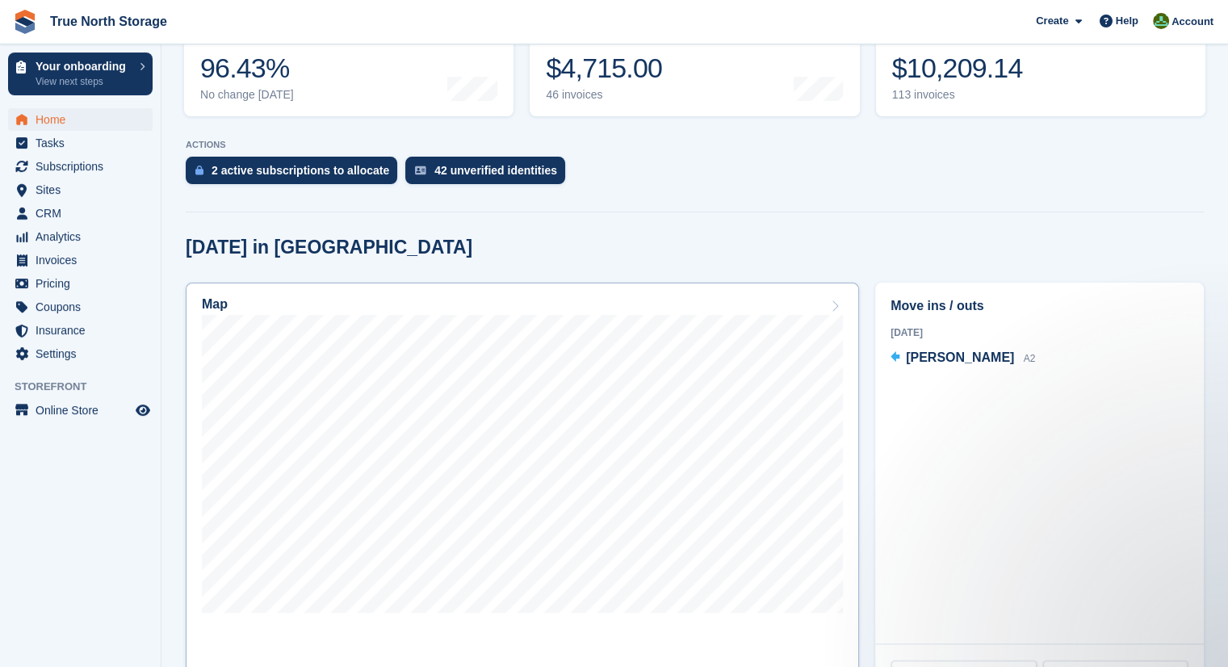
drag, startPoint x: 1198, startPoint y: 376, endPoint x: 410, endPoint y: 312, distance: 790.0
click at [468, 304] on div "Map Move ins / outs [DATE] [PERSON_NAME] A2 All move ins All move outs" at bounding box center [695, 493] width 1035 height 436
click at [53, 117] on span "Home" at bounding box center [84, 119] width 97 height 23
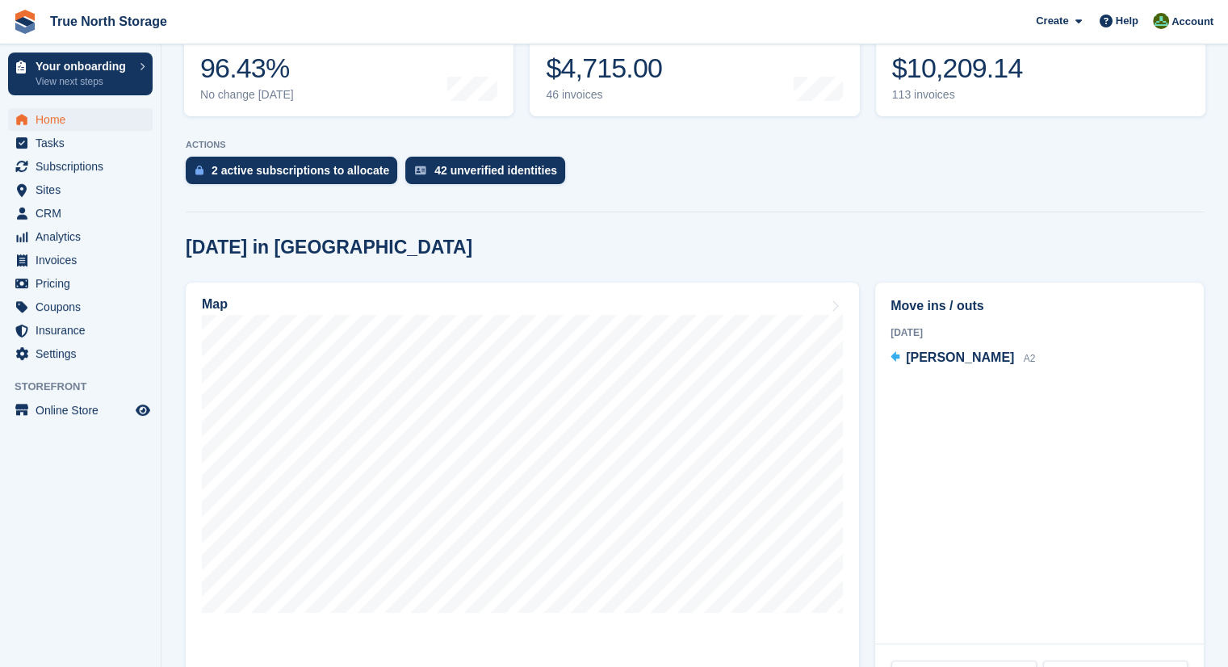
scroll to position [0, 0]
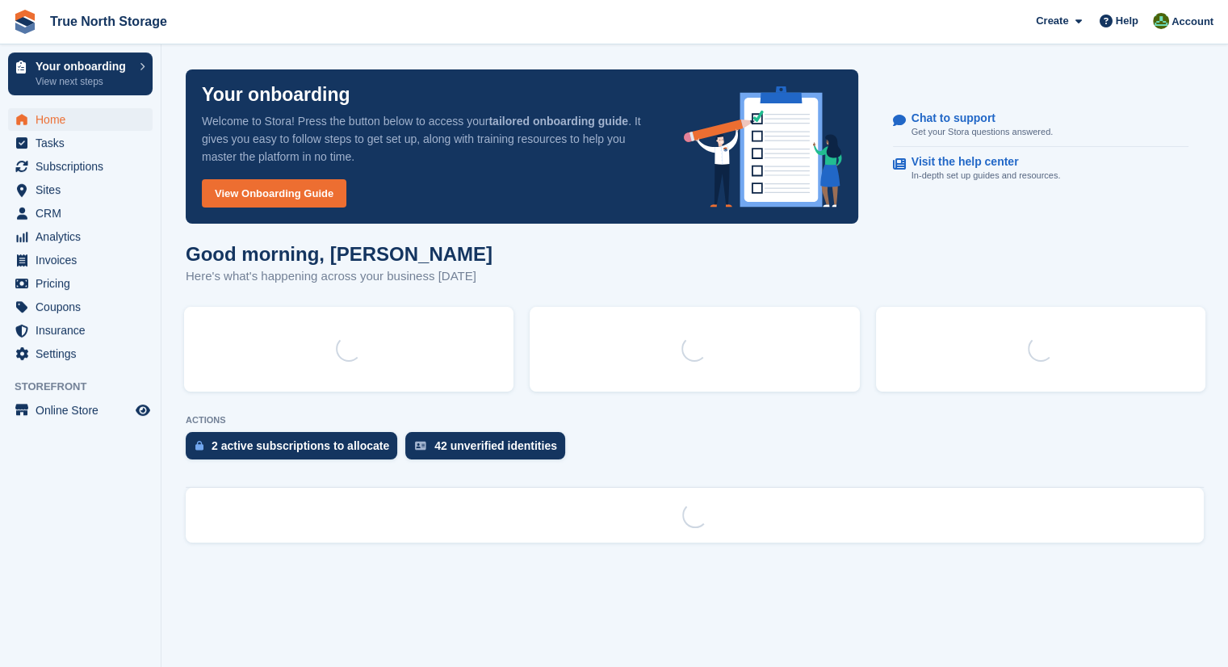
click at [1034, 514] on section "Your onboarding Welcome to Stora! Press the button below to access your tailore…" at bounding box center [695, 333] width 1067 height 667
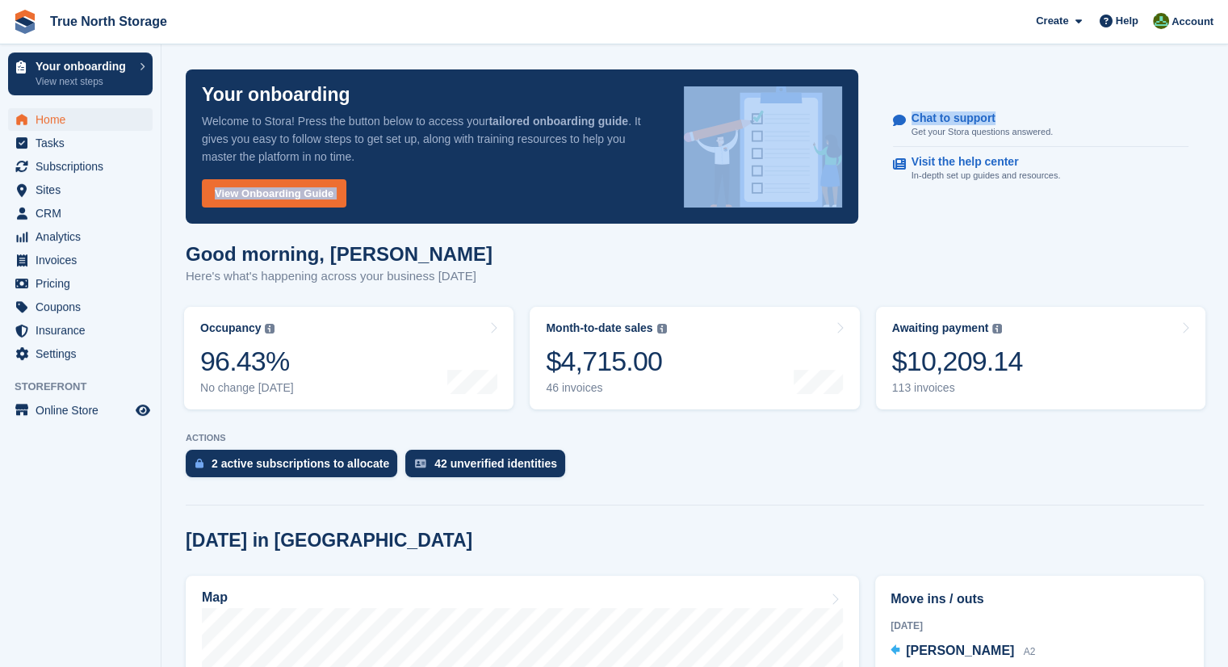
drag, startPoint x: 1208, startPoint y: 71, endPoint x: 531, endPoint y: 229, distance: 695.1
click at [531, 229] on div "Your onboarding Welcome to Stora! Press the button below to access your tailore…" at bounding box center [695, 147] width 1038 height 174
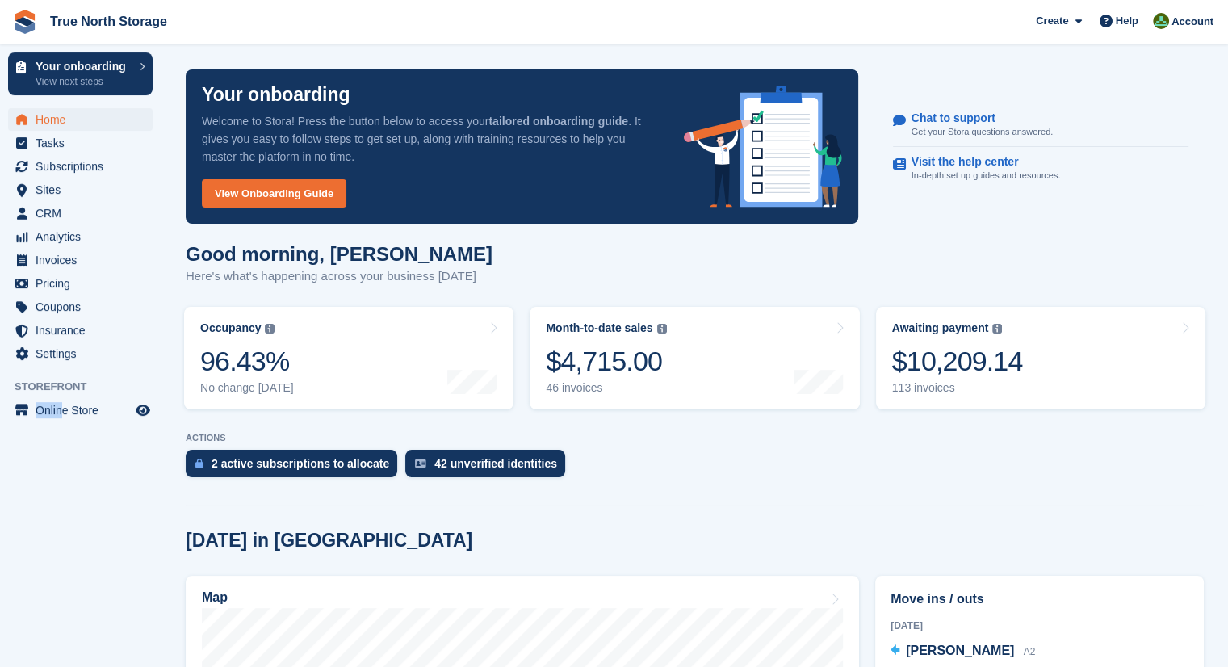
drag, startPoint x: 0, startPoint y: 498, endPoint x: 61, endPoint y: 529, distance: 67.9
click at [61, 529] on aside "Your onboarding View next steps Home Tasks Subscriptions Subscriptions Subscrip…" at bounding box center [80, 337] width 161 height 586
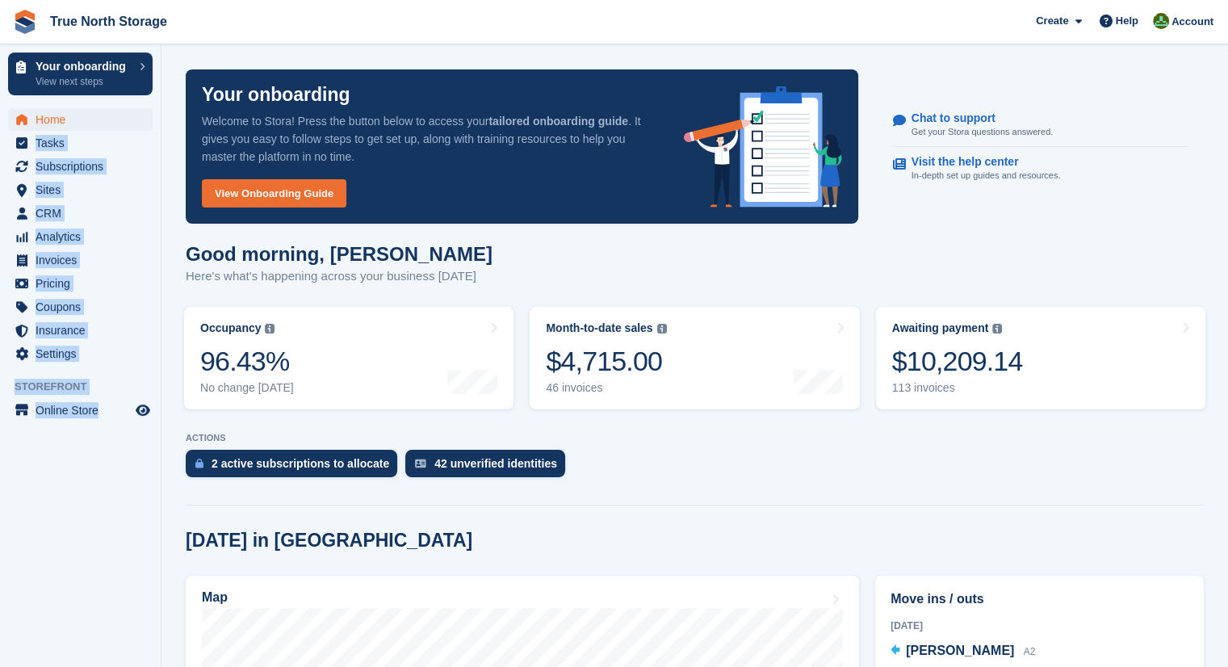
drag, startPoint x: 145, startPoint y: 215, endPoint x: 85, endPoint y: 126, distance: 107.5
click at [85, 126] on aside "Your onboarding View next steps Home Tasks Subscriptions Subscriptions Subscrip…" at bounding box center [80, 337] width 161 height 586
click at [85, 126] on span "Home" at bounding box center [84, 119] width 97 height 23
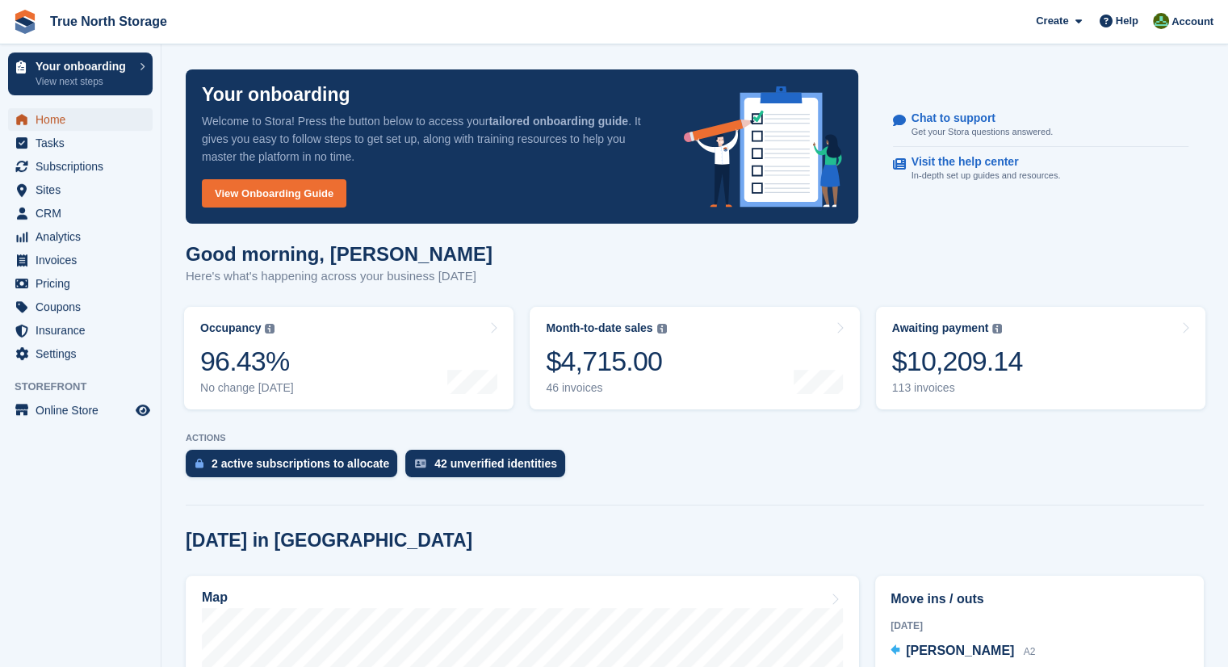
click at [90, 112] on span "Home" at bounding box center [84, 119] width 97 height 23
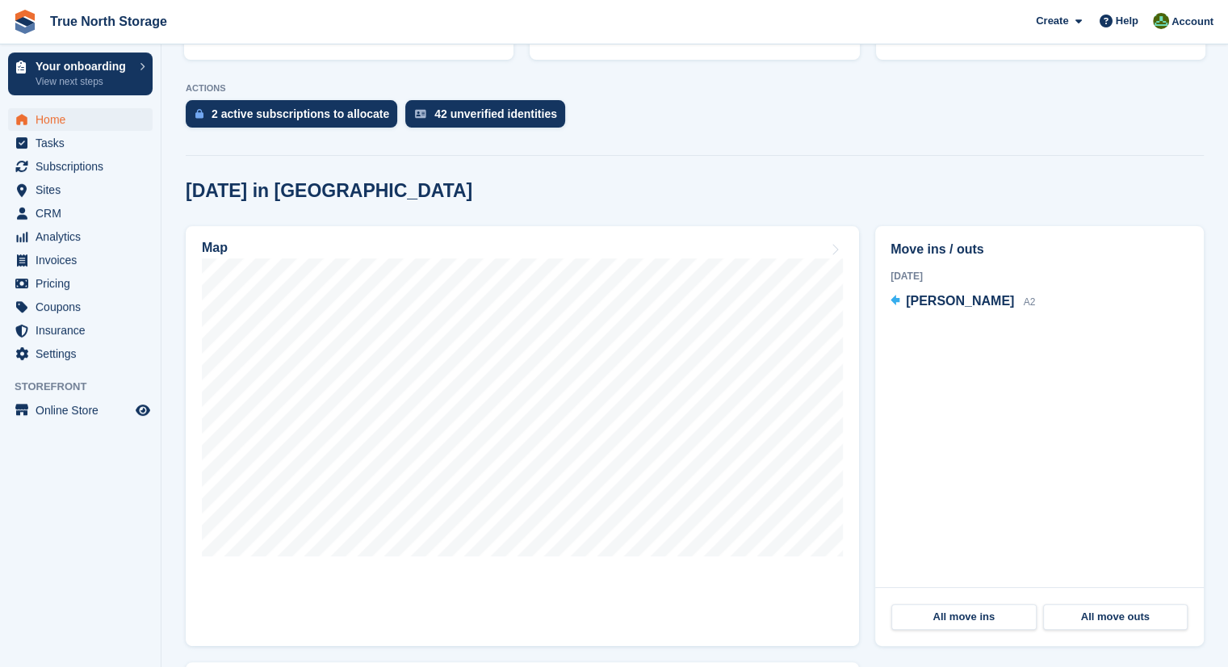
scroll to position [355, 0]
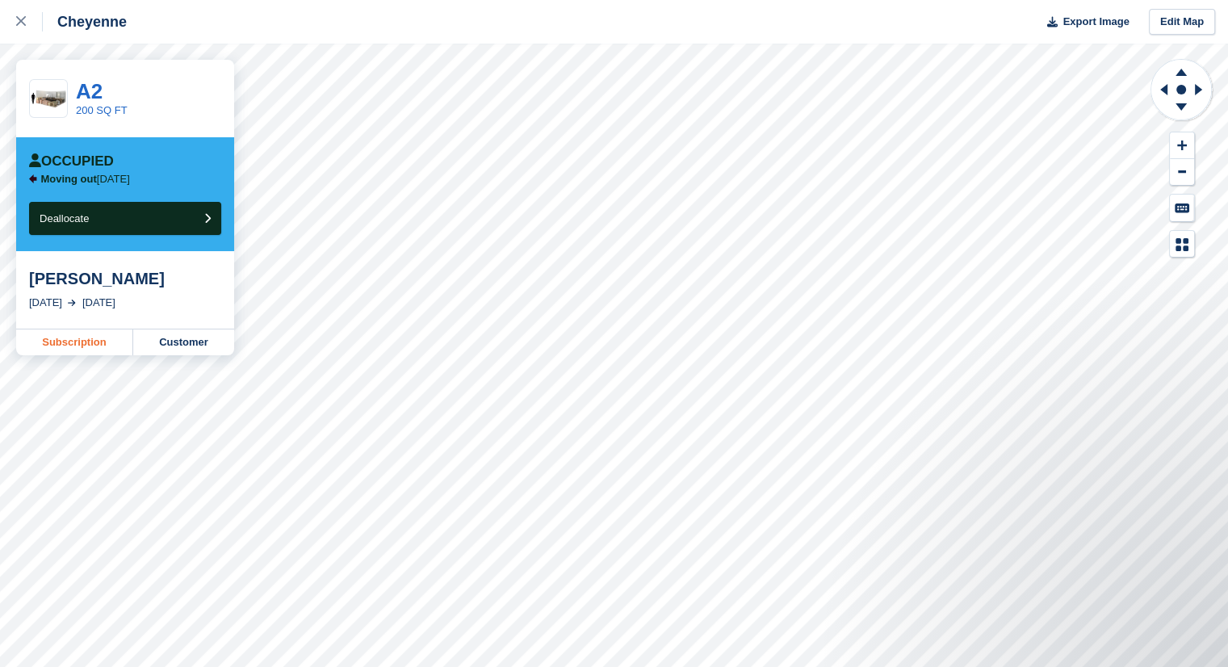
click at [94, 350] on link "Subscription" at bounding box center [74, 343] width 117 height 26
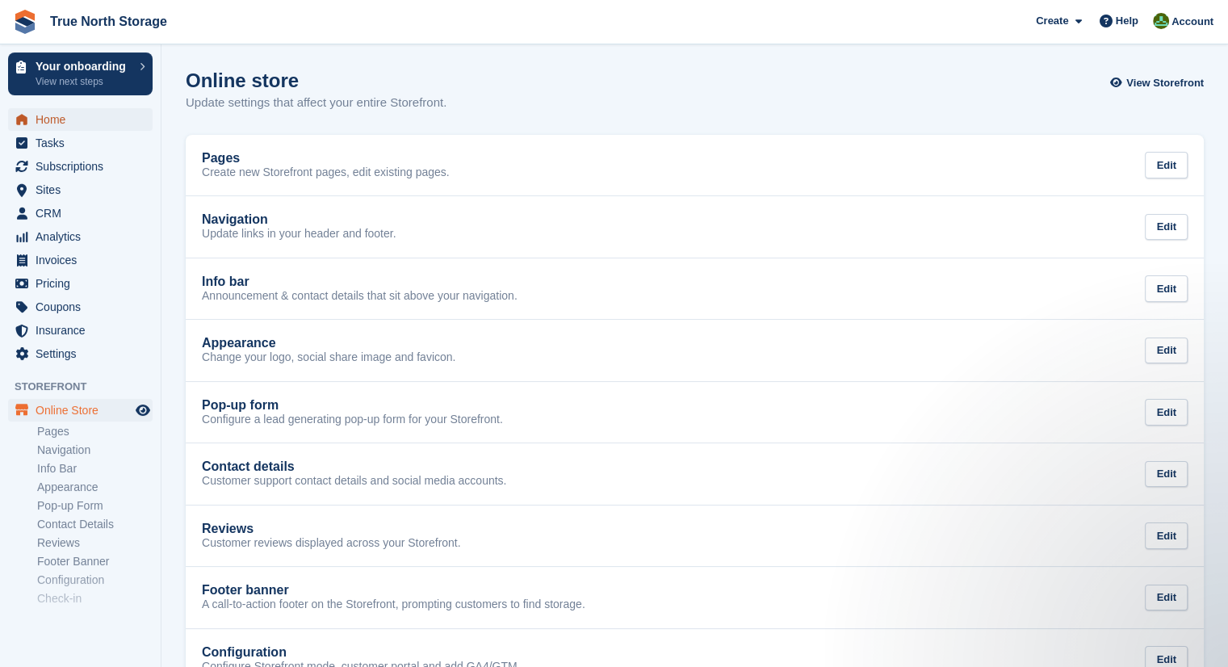
click at [67, 120] on span "Home" at bounding box center [84, 119] width 97 height 23
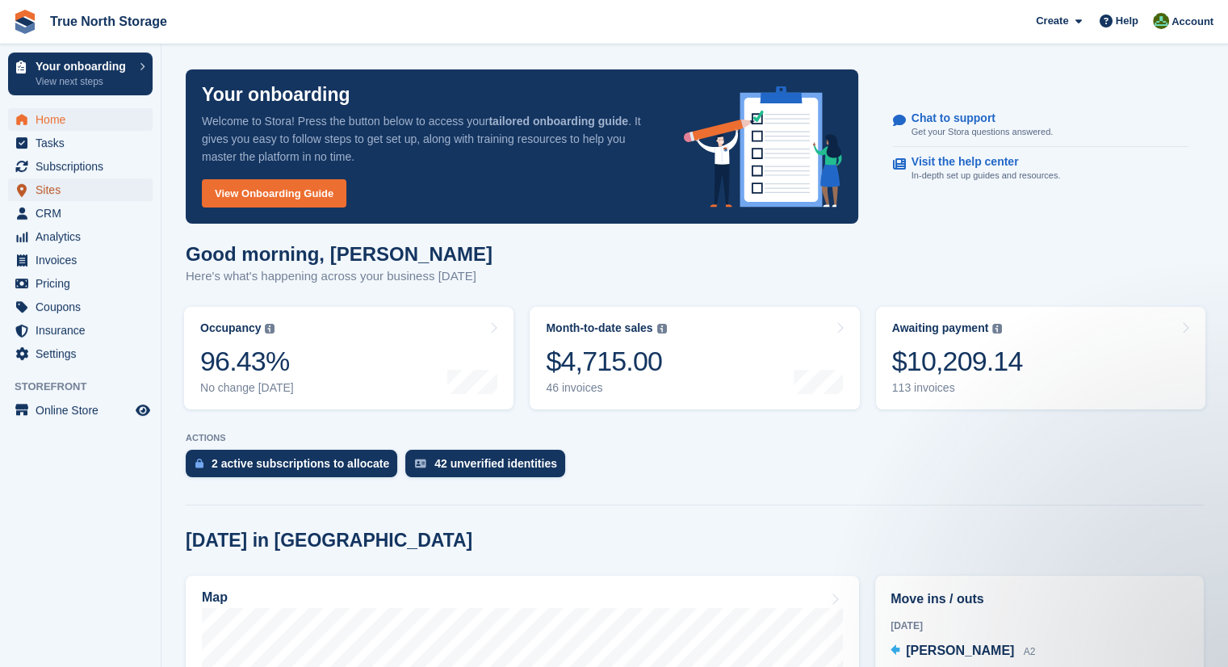
click at [86, 194] on span "Sites" at bounding box center [84, 189] width 97 height 23
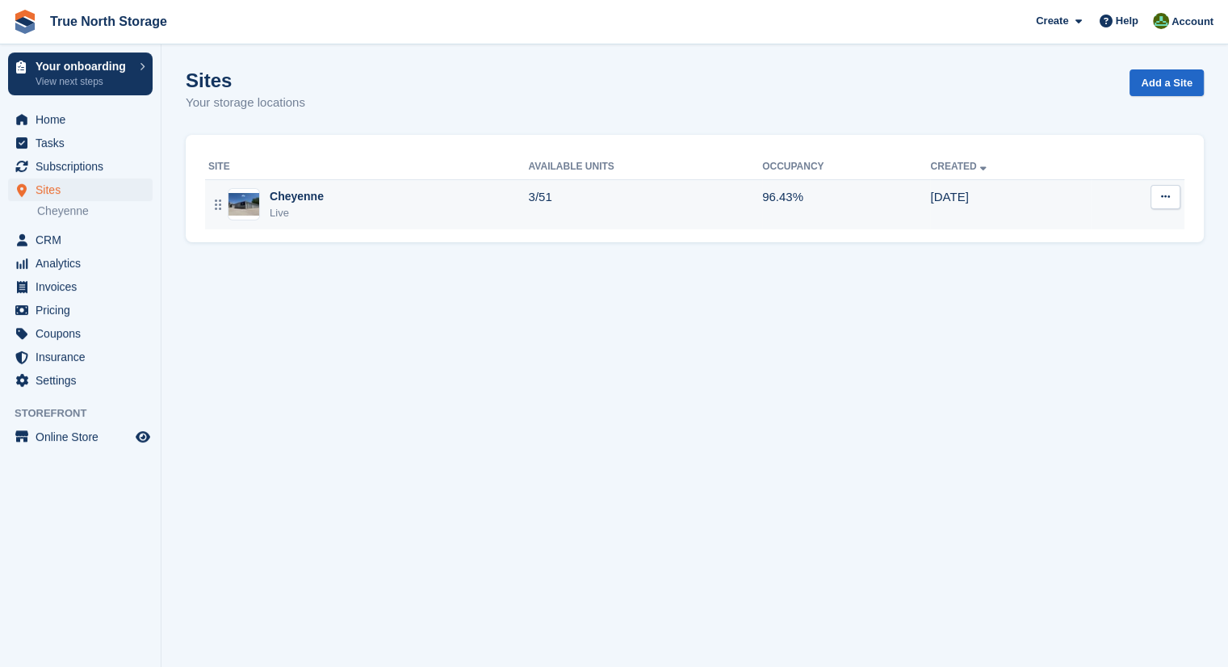
click at [358, 214] on div "Cheyenne Live" at bounding box center [368, 204] width 321 height 33
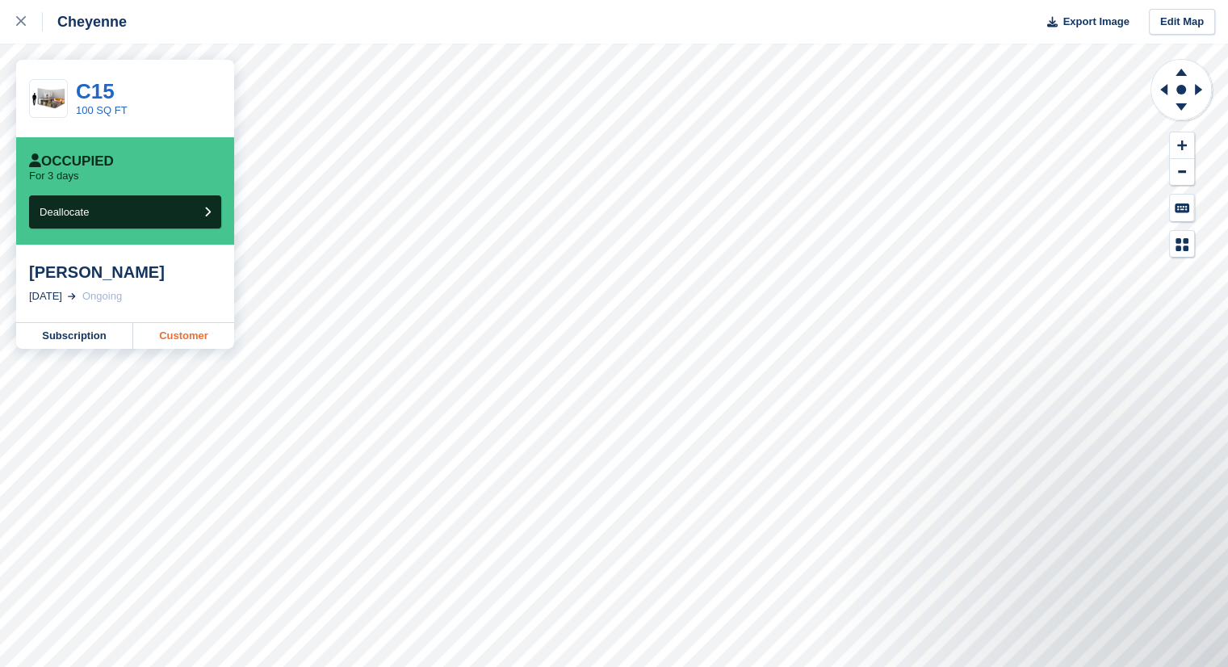
click at [171, 338] on link "Customer" at bounding box center [183, 336] width 101 height 26
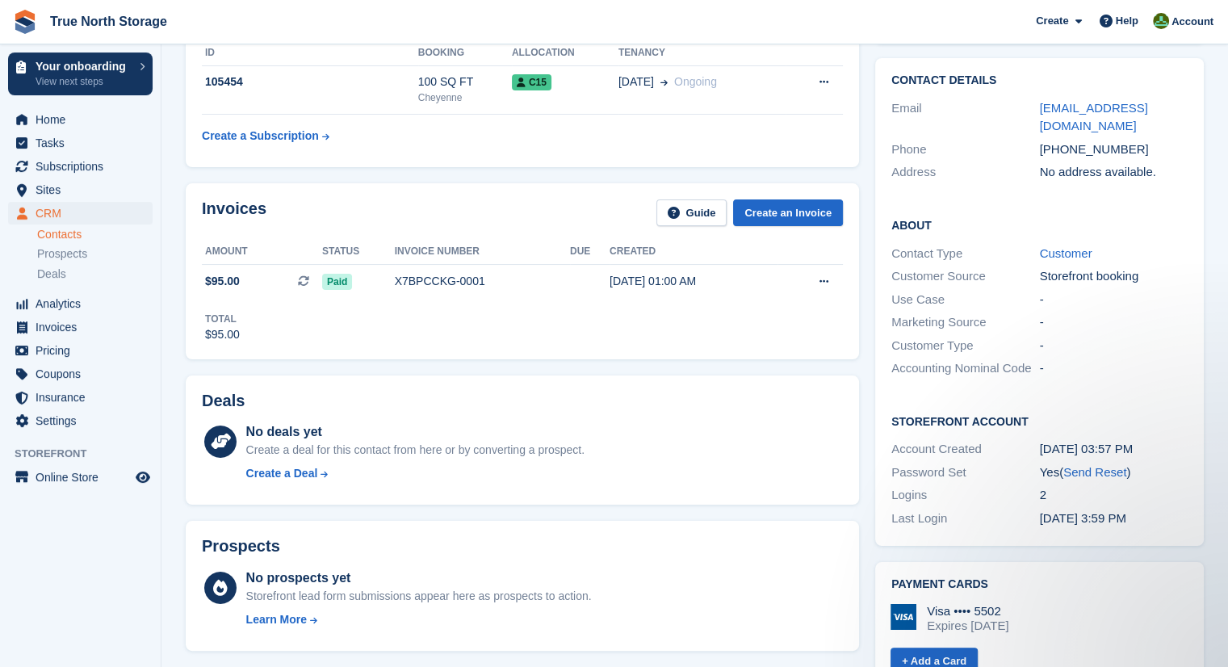
scroll to position [126, 0]
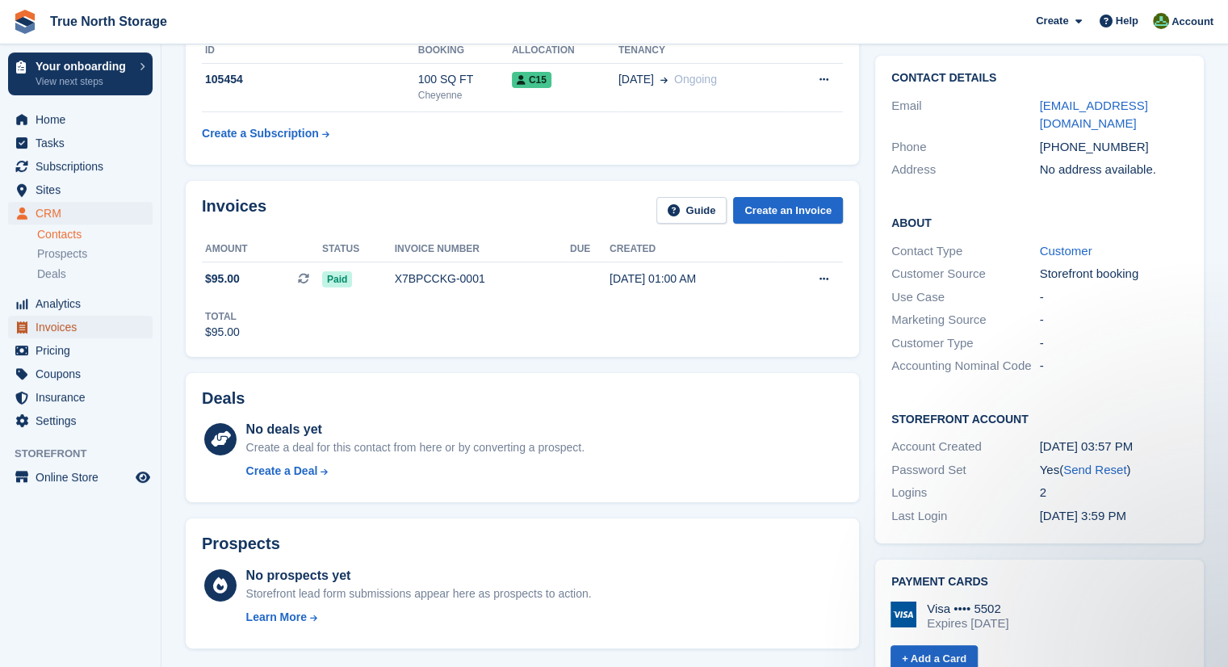
click at [65, 333] on span "Invoices" at bounding box center [84, 327] width 97 height 23
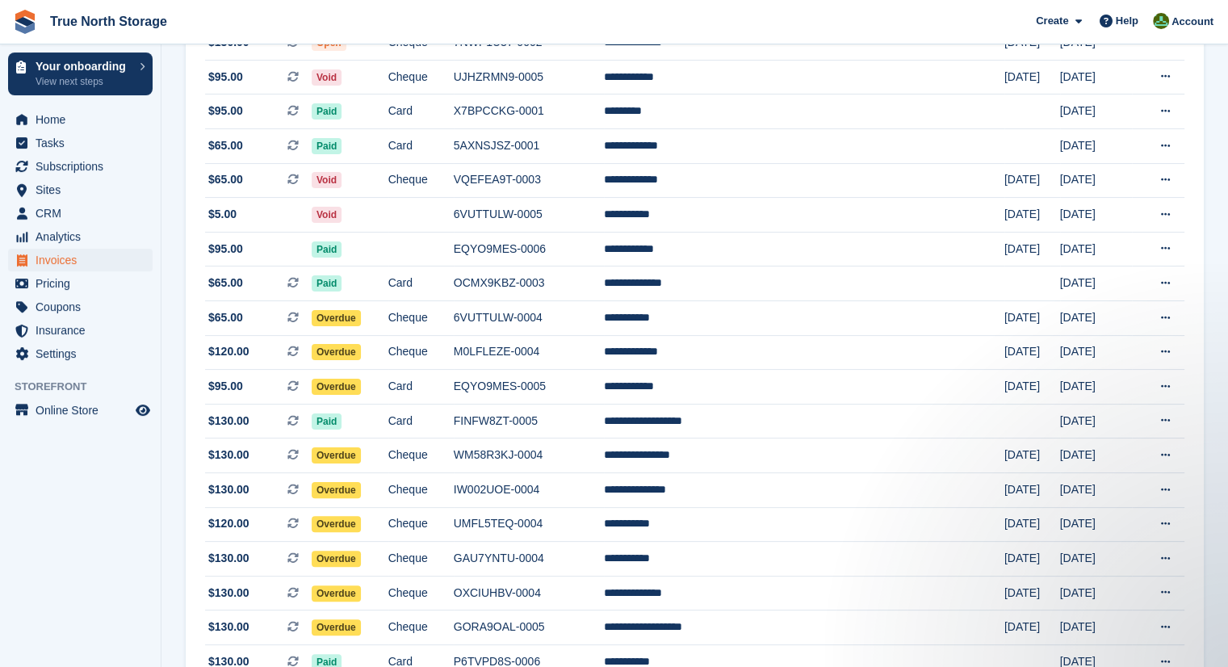
scroll to position [288, 0]
